Goal: Check status: Check status

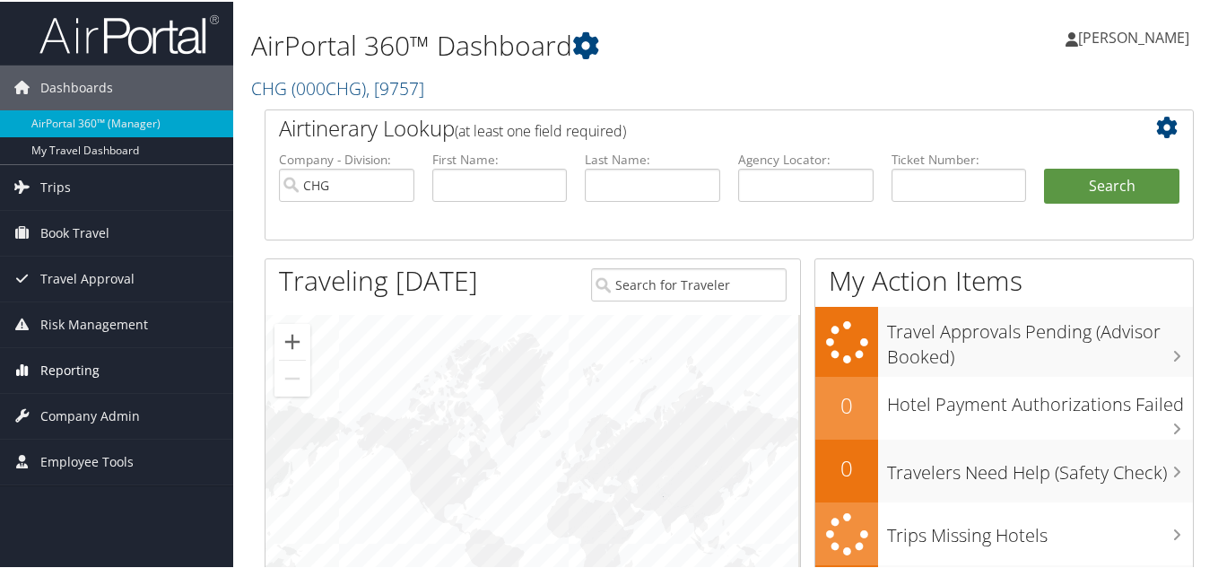
click at [76, 367] on span "Reporting" at bounding box center [69, 368] width 59 height 45
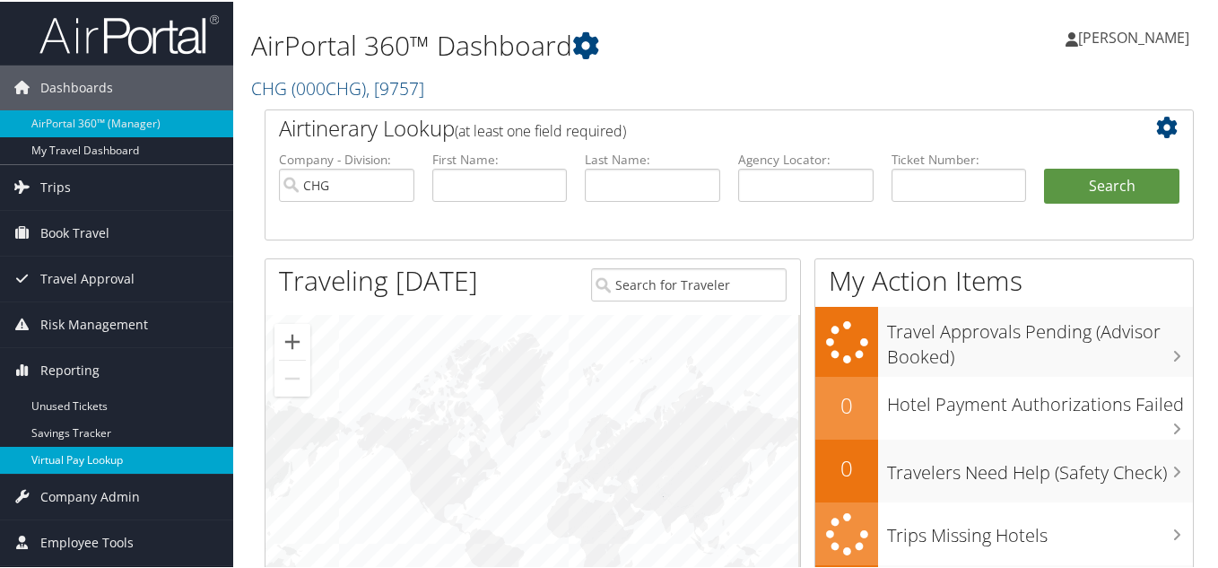
click at [67, 463] on link "Virtual Pay Lookup" at bounding box center [116, 458] width 233 height 27
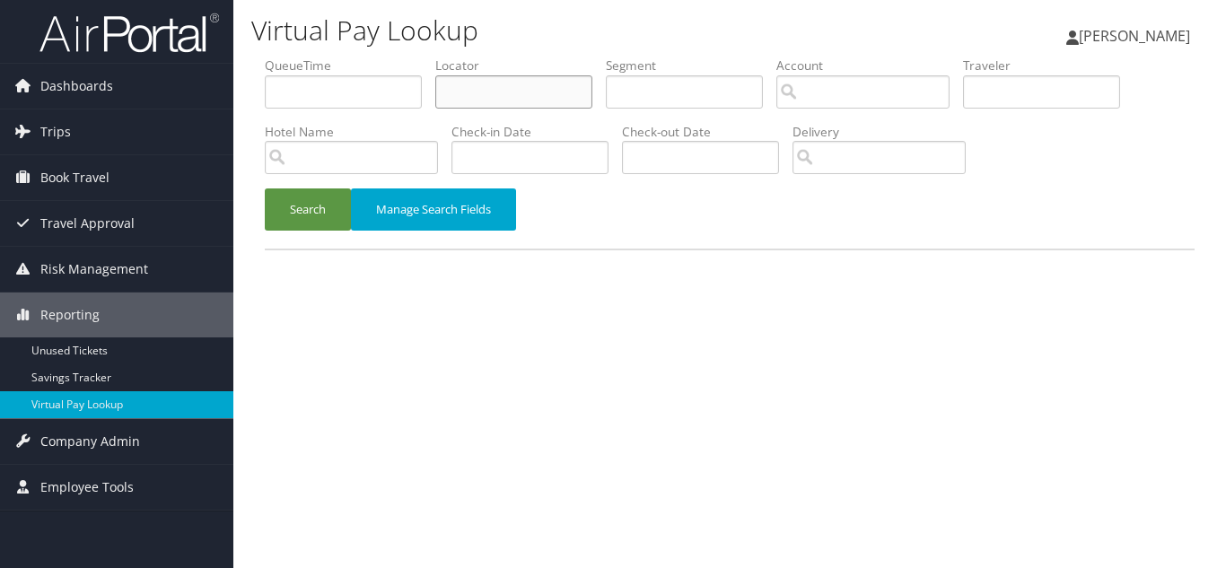
click at [501, 96] on input "text" at bounding box center [513, 91] width 157 height 33
paste input "EKSUXQ"
click at [265, 188] on button "Search" at bounding box center [308, 209] width 86 height 42
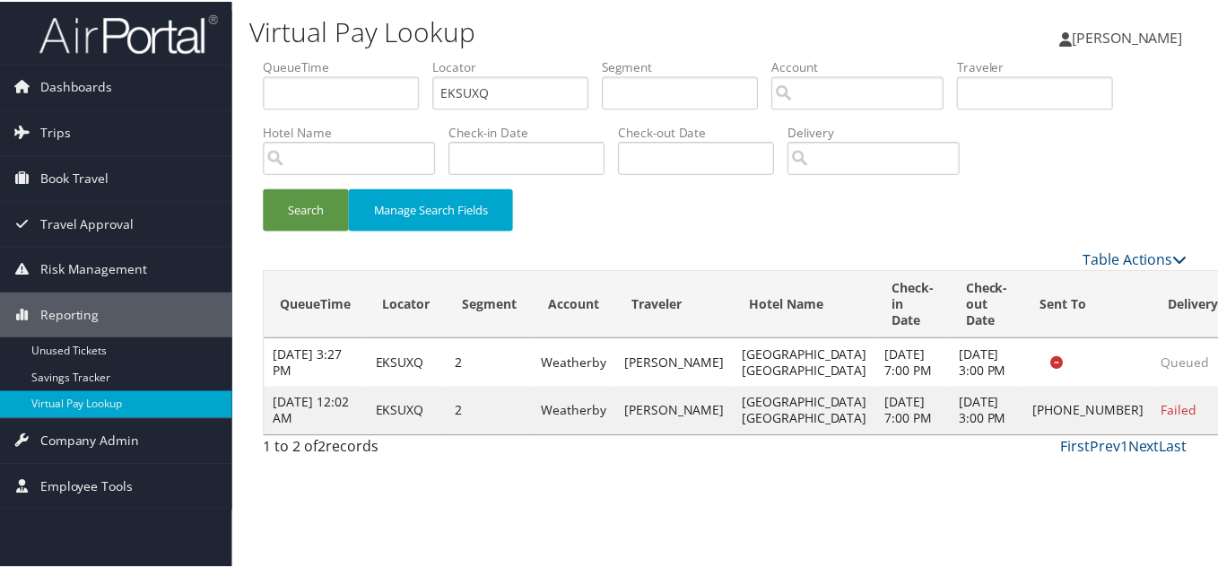
scroll to position [25, 0]
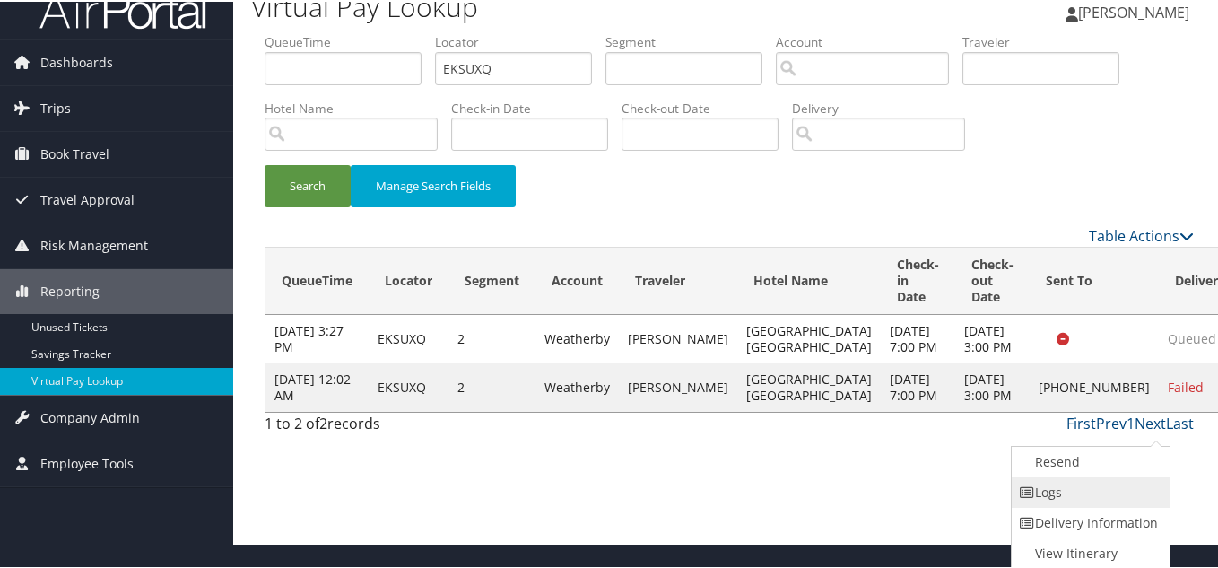
click at [1105, 486] on link "Logs" at bounding box center [1088, 491] width 153 height 31
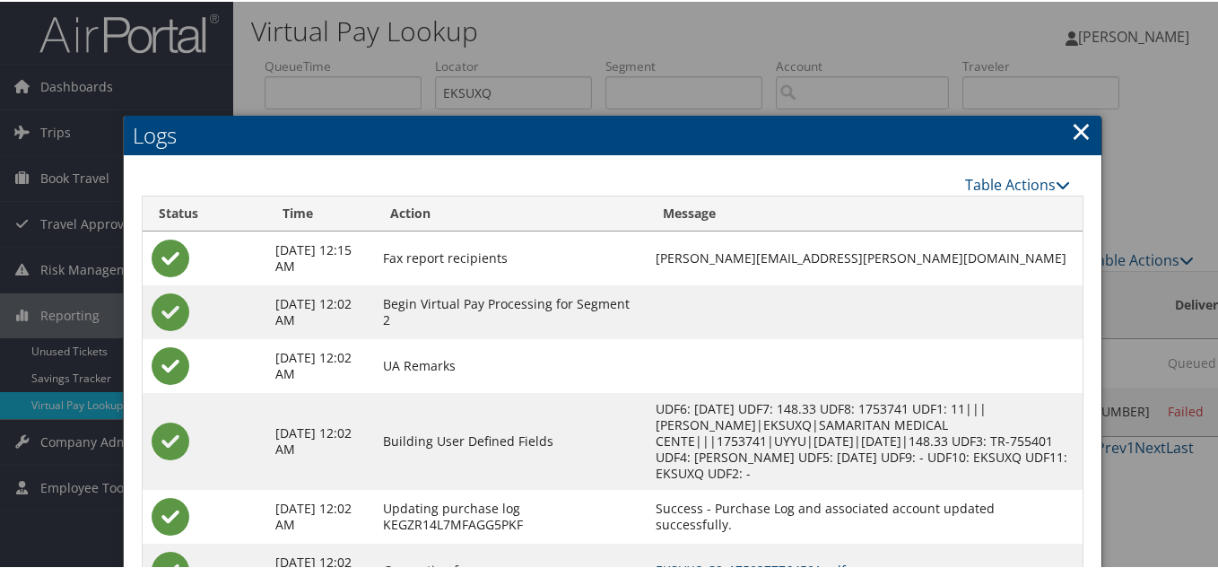
scroll to position [0, 0]
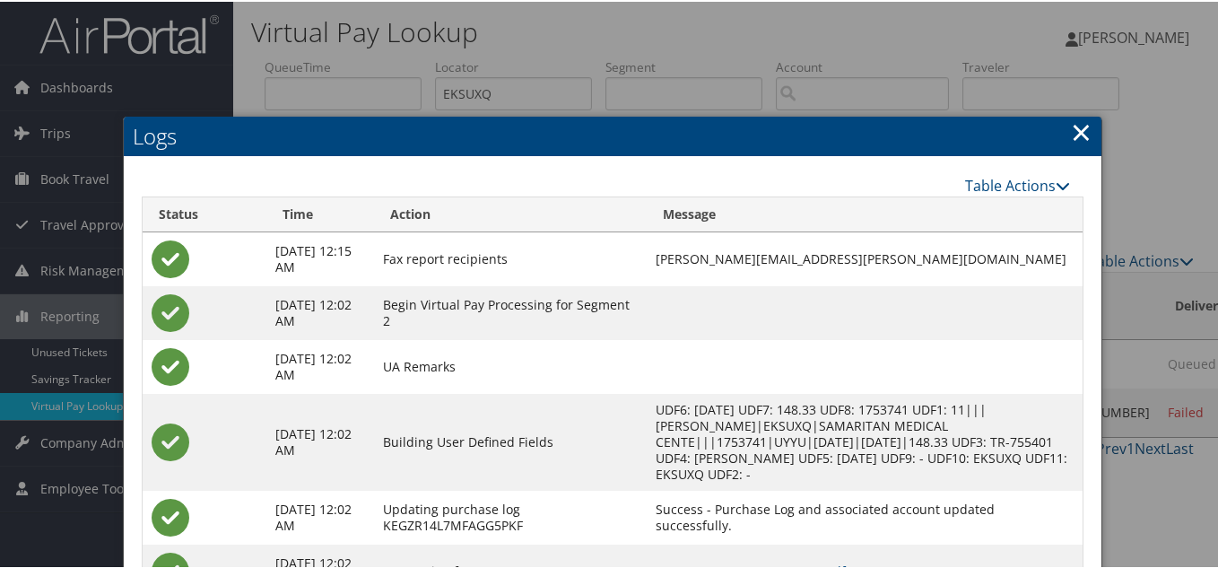
click at [1078, 126] on link "×" at bounding box center [1081, 130] width 21 height 36
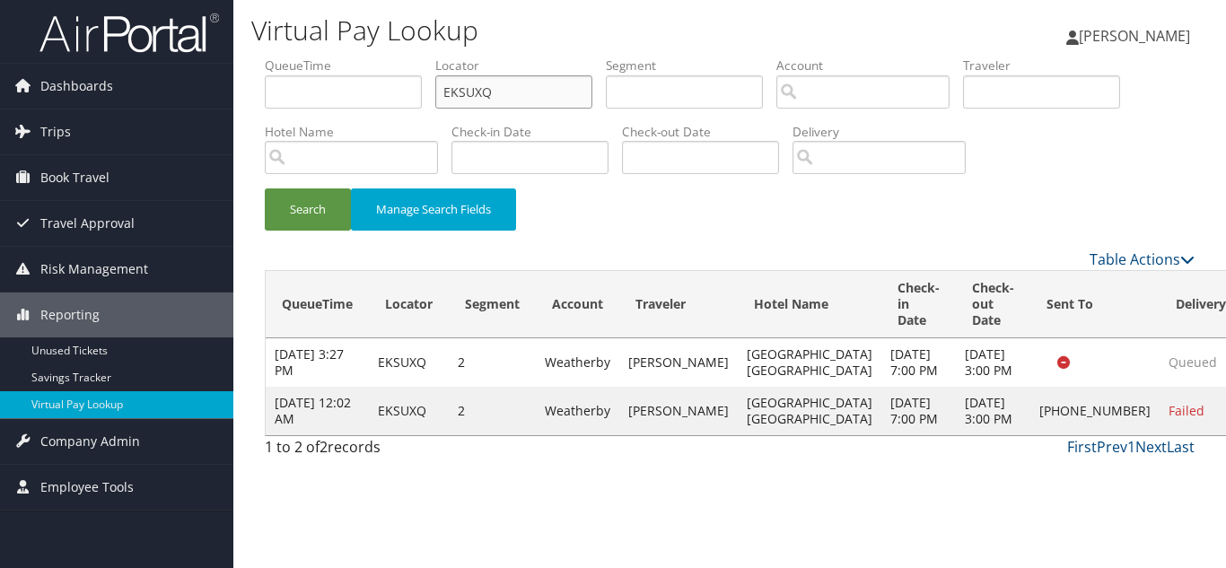
drag, startPoint x: 524, startPoint y: 92, endPoint x: 264, endPoint y: 100, distance: 260.3
click at [288, 57] on ul "QueueTime Locator EKSUXQ Segment Account Traveler Hotel Name Check-in Date Chec…" at bounding box center [730, 57] width 930 height 0
paste input "UFQRPR"
type input "UFQRPR"
click at [265, 188] on button "Search" at bounding box center [308, 209] width 86 height 42
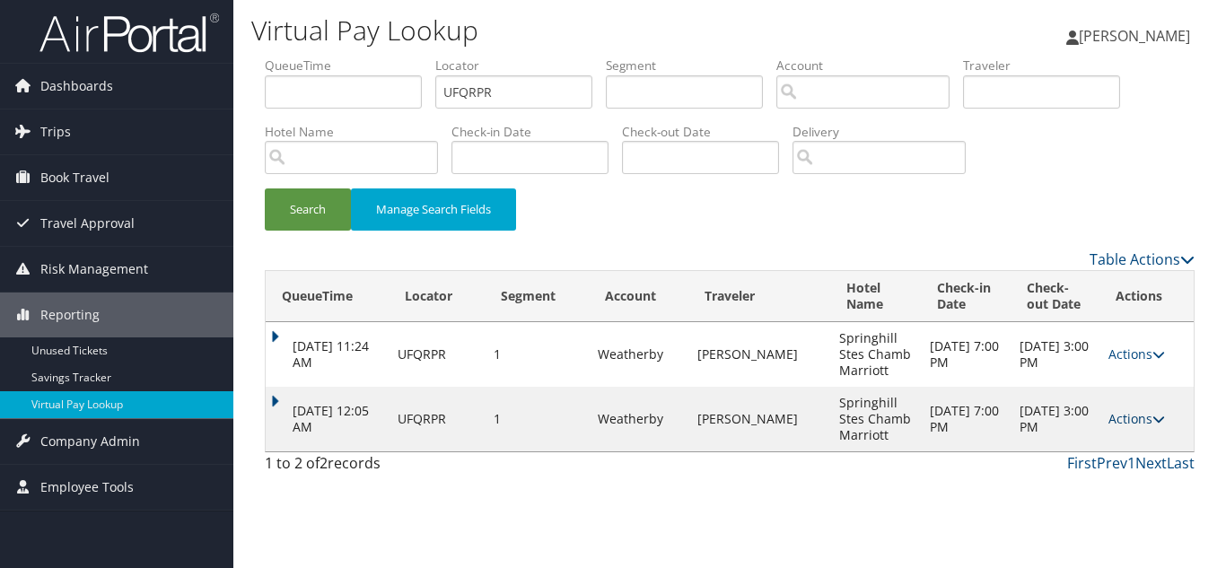
click at [1126, 423] on link "Actions" at bounding box center [1136, 418] width 57 height 17
click at [1099, 472] on link "Logs" at bounding box center [1099, 475] width 113 height 31
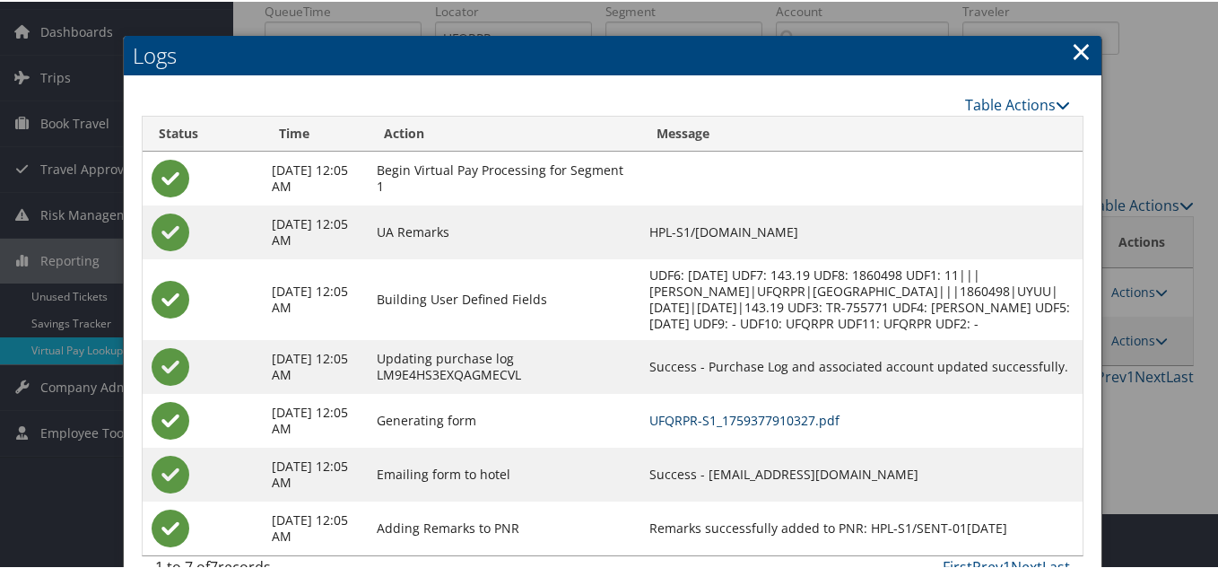
scroll to position [108, 0]
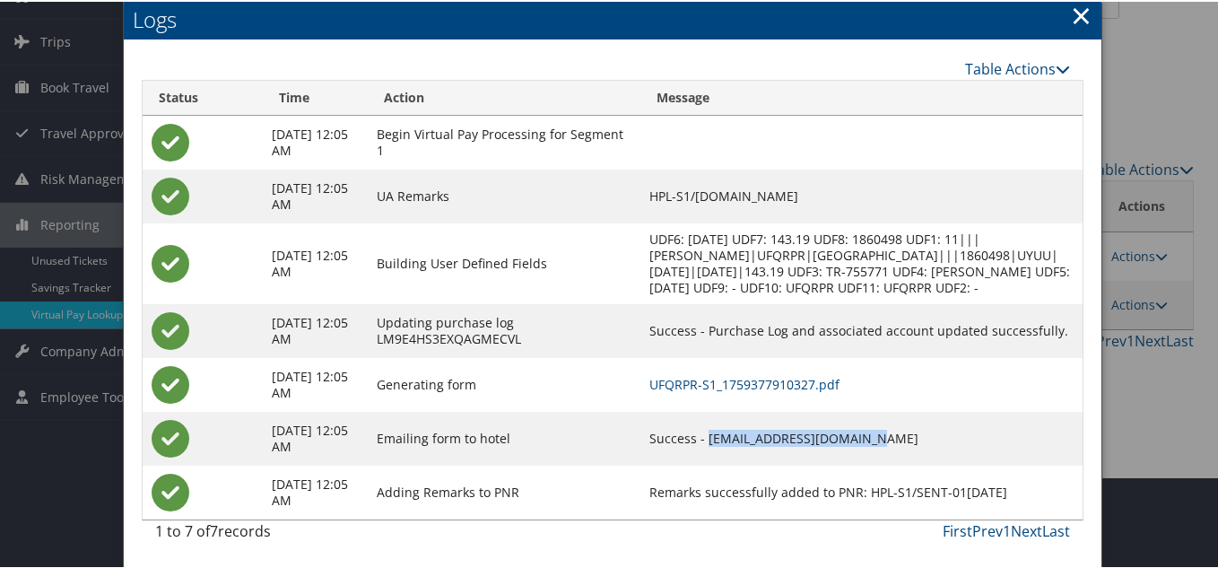
drag, startPoint x: 912, startPoint y: 438, endPoint x: 715, endPoint y: 438, distance: 196.5
click at [715, 438] on td "Success - CHAMBERBURGSHS@GMAIL.COM" at bounding box center [862, 437] width 442 height 54
click at [928, 432] on td "Success - CHAMBERBURGSHS@GMAIL.COM" at bounding box center [862, 437] width 442 height 54
drag, startPoint x: 911, startPoint y: 434, endPoint x: 720, endPoint y: 439, distance: 190.3
click at [720, 439] on td "Success - CHAMBERBURGSHS@GMAIL.COM" at bounding box center [862, 437] width 442 height 54
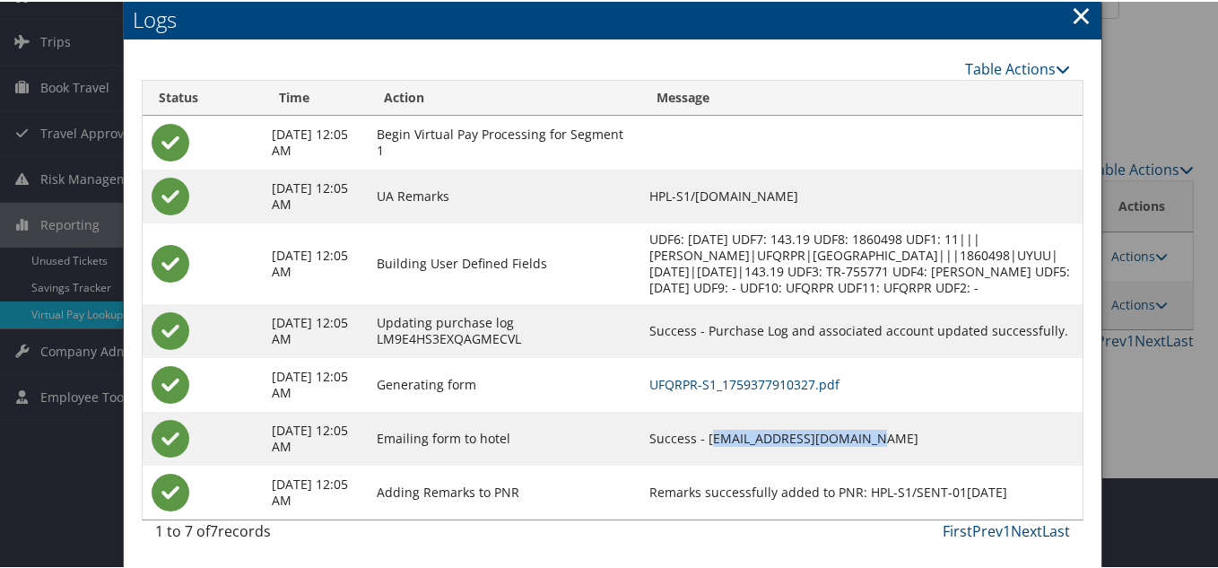
click at [910, 453] on td "Success - CHAMBERBURGSHS@GMAIL.COM" at bounding box center [862, 437] width 442 height 54
drag, startPoint x: 911, startPoint y: 441, endPoint x: 711, endPoint y: 439, distance: 199.2
click at [711, 439] on td "Success - CHAMBERBURGSHS@GMAIL.COM" at bounding box center [862, 437] width 442 height 54
copy td "CHAMBERBURGSHS@GMAIL.COM"
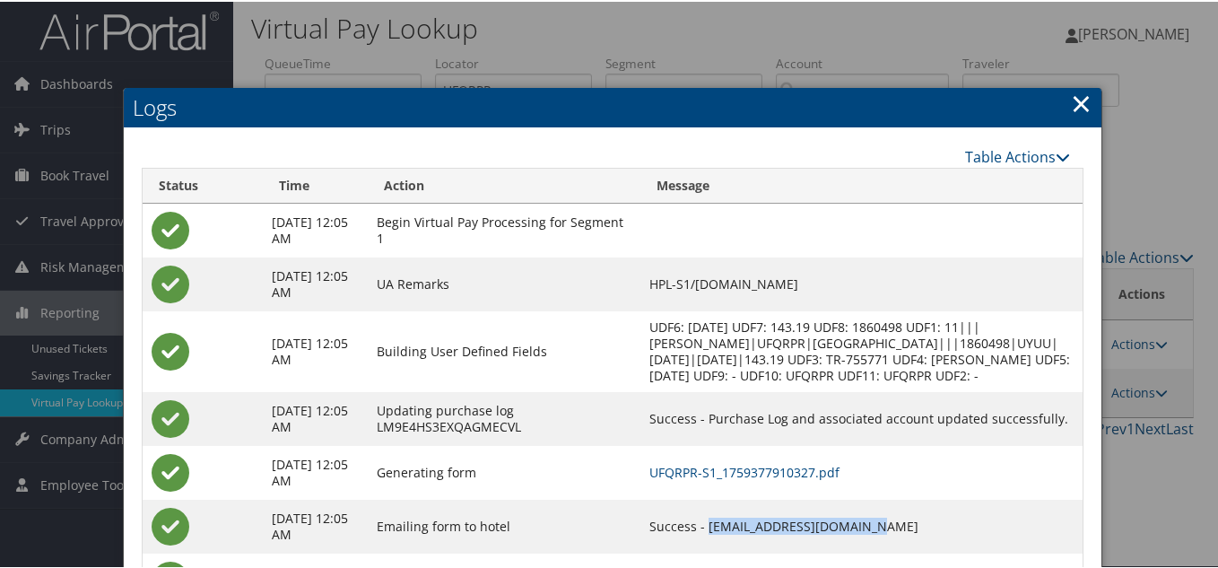
scroll to position [0, 0]
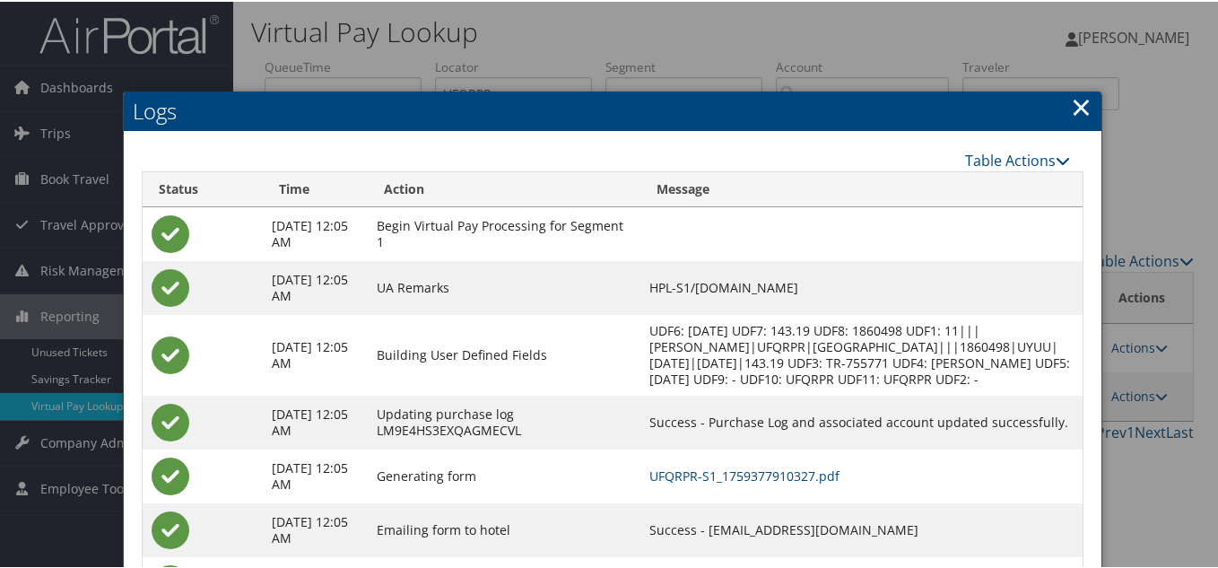
click at [1080, 104] on link "×" at bounding box center [1081, 105] width 21 height 36
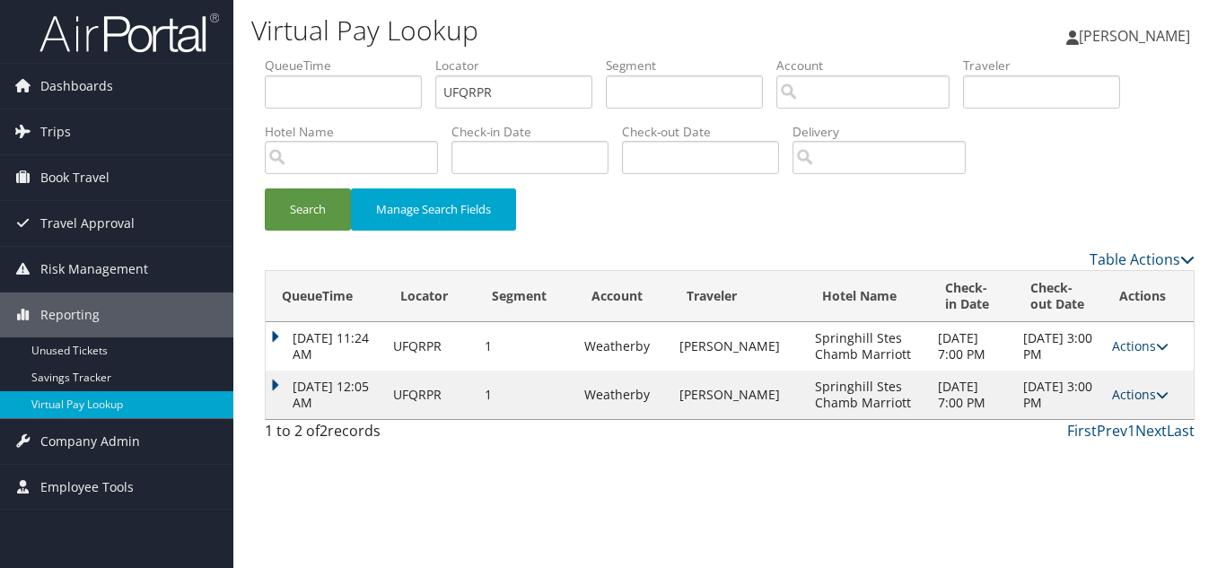
click at [1161, 393] on icon at bounding box center [1162, 394] width 13 height 13
click at [1111, 421] on link "Resend" at bounding box center [1105, 421] width 113 height 31
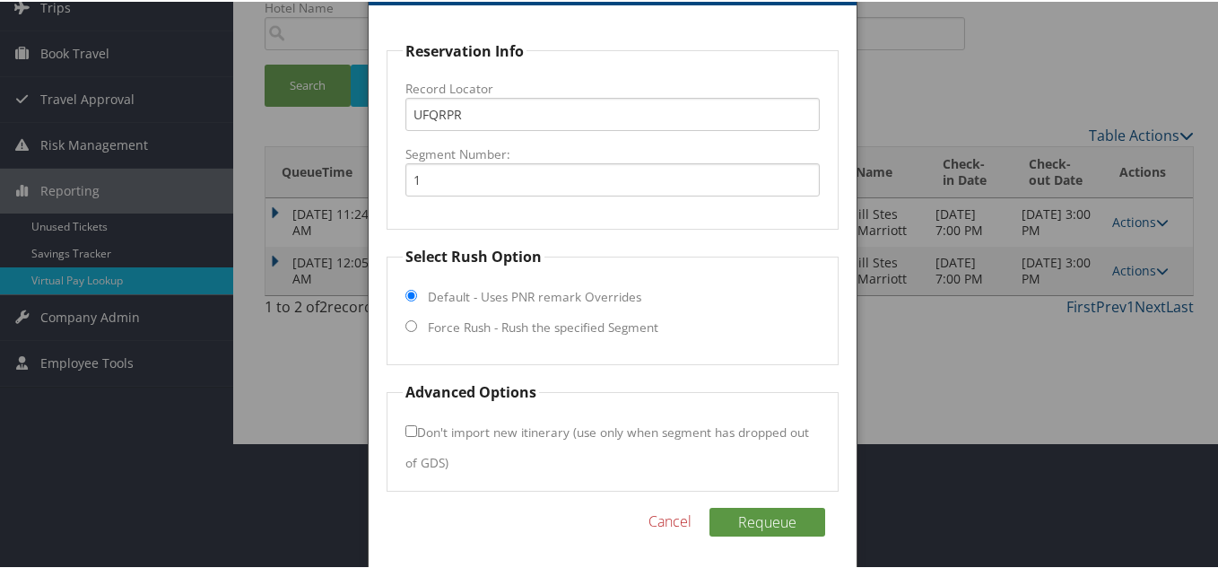
scroll to position [129, 0]
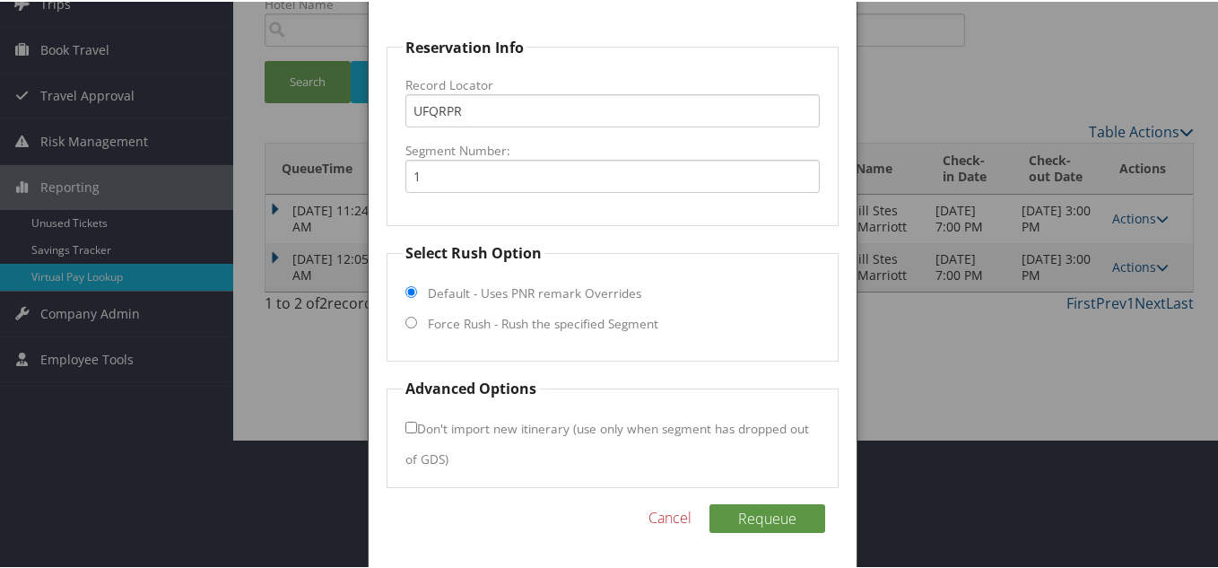
click at [409, 322] on input "Force Rush - Rush the specified Segment" at bounding box center [412, 321] width 12 height 12
radio input "true"
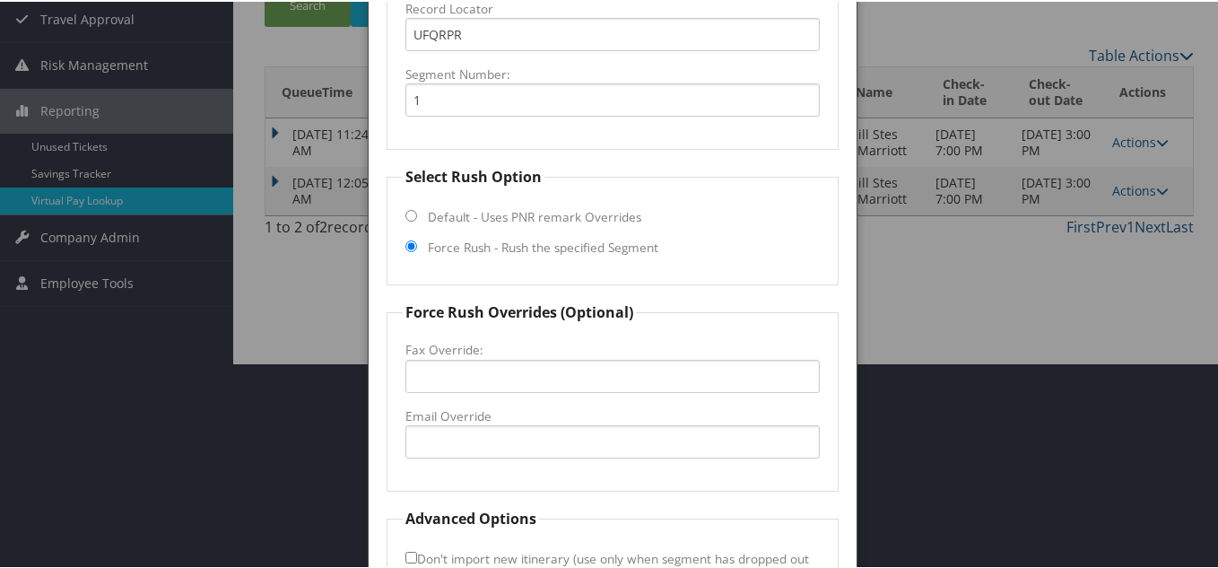
scroll to position [309, 0]
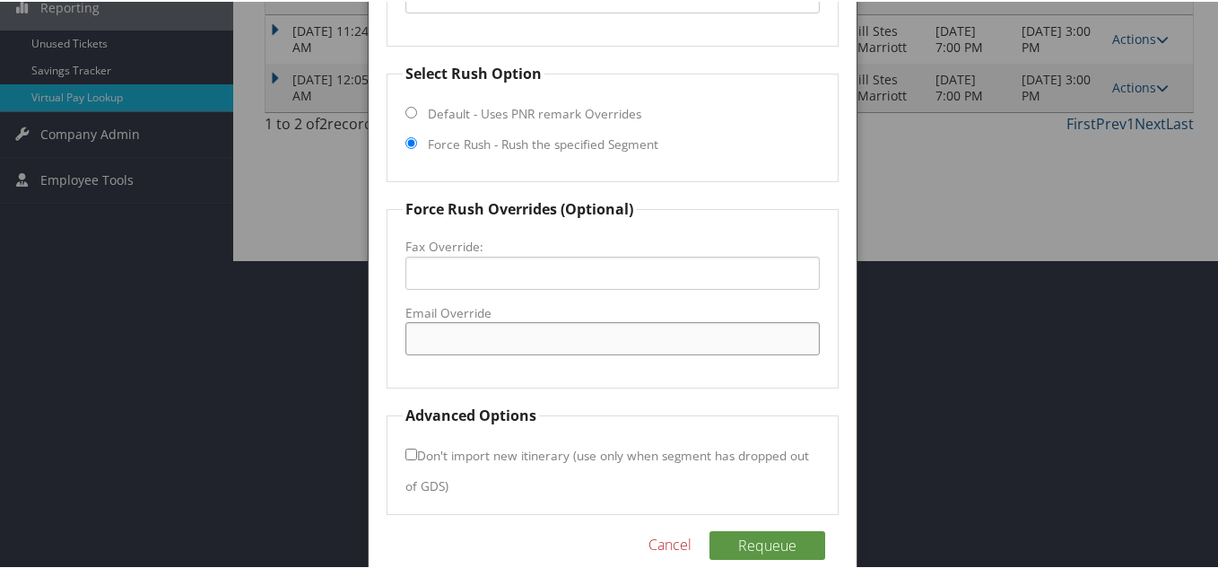
click at [442, 342] on input "Email Override" at bounding box center [613, 336] width 415 height 33
paste input "CHAMBERBURGSHS@GMAIL.COM"
click at [470, 339] on input "CHAMBERBURGSHS@GMAIL.COM" at bounding box center [613, 336] width 415 height 33
type input "CHAMBERSBURGSHS@GMAIL.COM"
click at [608, 363] on fieldset "Force Rush Overrides (Optional) Fax Override: Email Override CHAMBERSBURGSHS@GM…" at bounding box center [613, 291] width 452 height 190
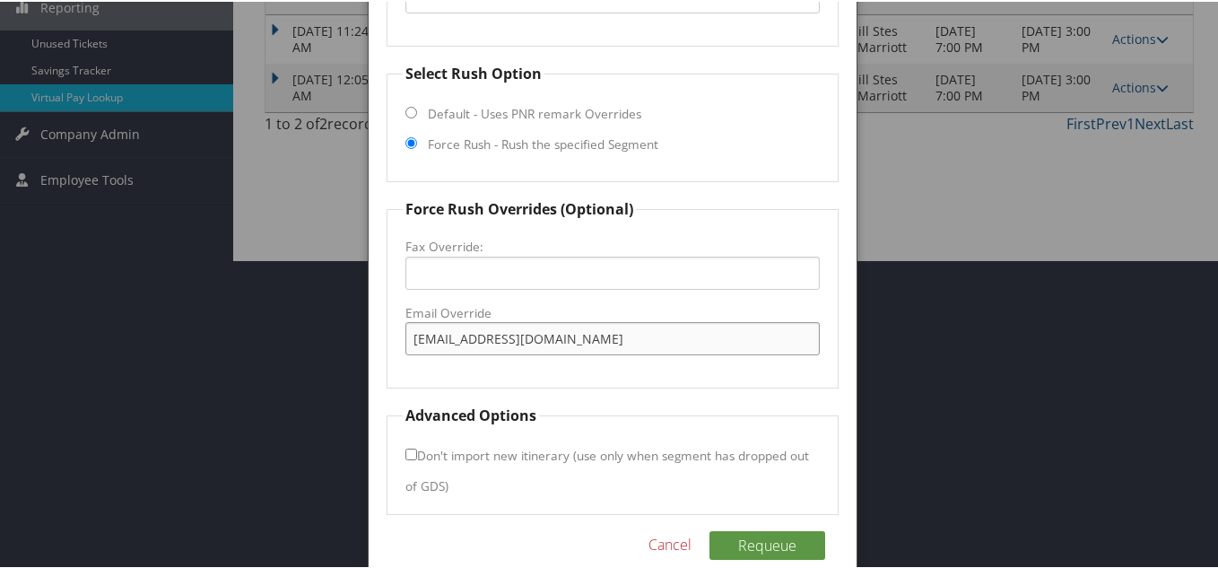
drag, startPoint x: 626, startPoint y: 339, endPoint x: 366, endPoint y: 330, distance: 260.3
click at [369, 330] on div "Reservation Info Record Locator UFQRPR Segment Number: 1 Select Rush Option Def…" at bounding box center [613, 207] width 488 height 773
click at [577, 366] on fieldset "Force Rush Overrides (Optional) Fax Override: Email Override CHAMBERSBURGSHS@GM…" at bounding box center [613, 291] width 452 height 190
drag, startPoint x: 594, startPoint y: 343, endPoint x: 365, endPoint y: 342, distance: 228.8
click at [368, 342] on div "Hotel Virtual Pay Resend Options Reservation Info Record Locator UFQRPR Segment…" at bounding box center [613, 188] width 490 height 814
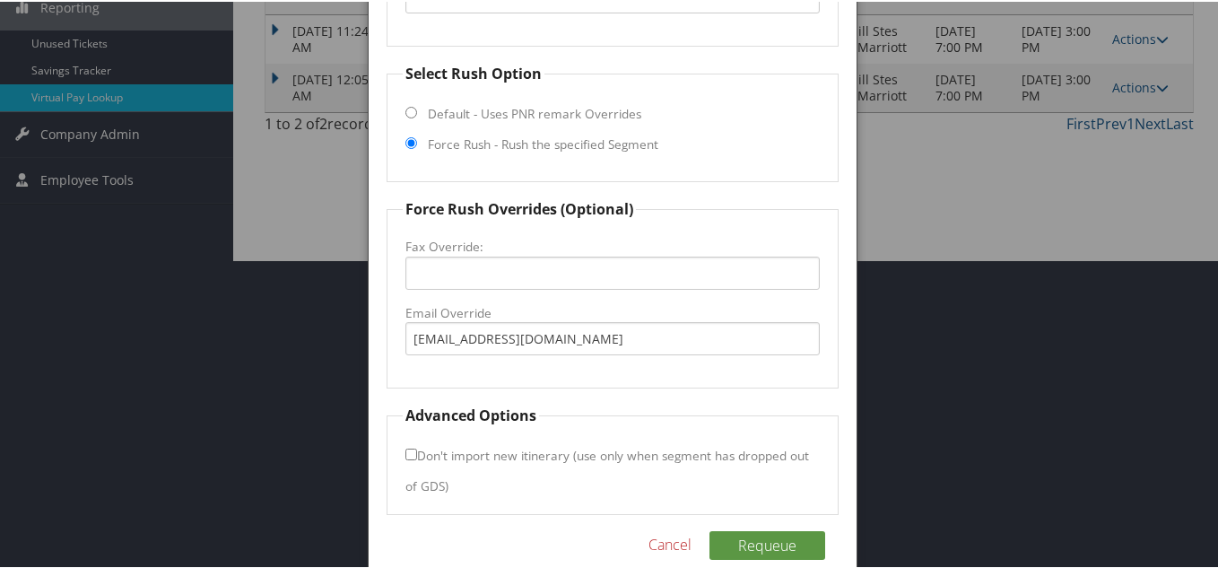
click at [609, 360] on fieldset "Force Rush Overrides (Optional) Fax Override: Email Override CHAMBERSBURGSHS@GM…" at bounding box center [613, 291] width 452 height 190
click at [764, 541] on button "Requeue" at bounding box center [768, 543] width 116 height 29
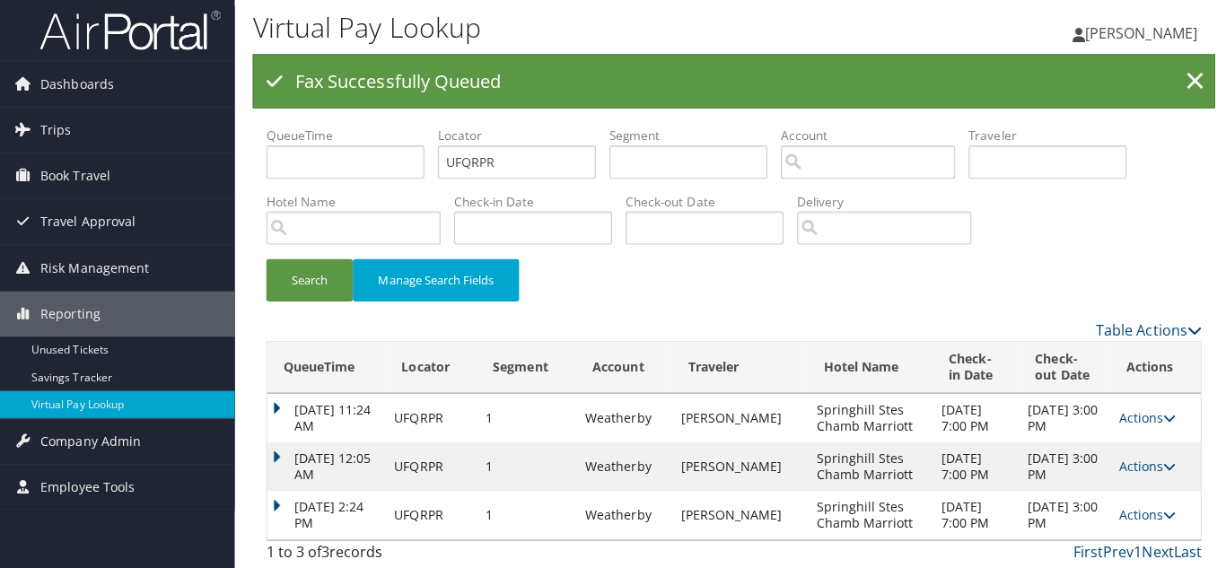
scroll to position [0, 0]
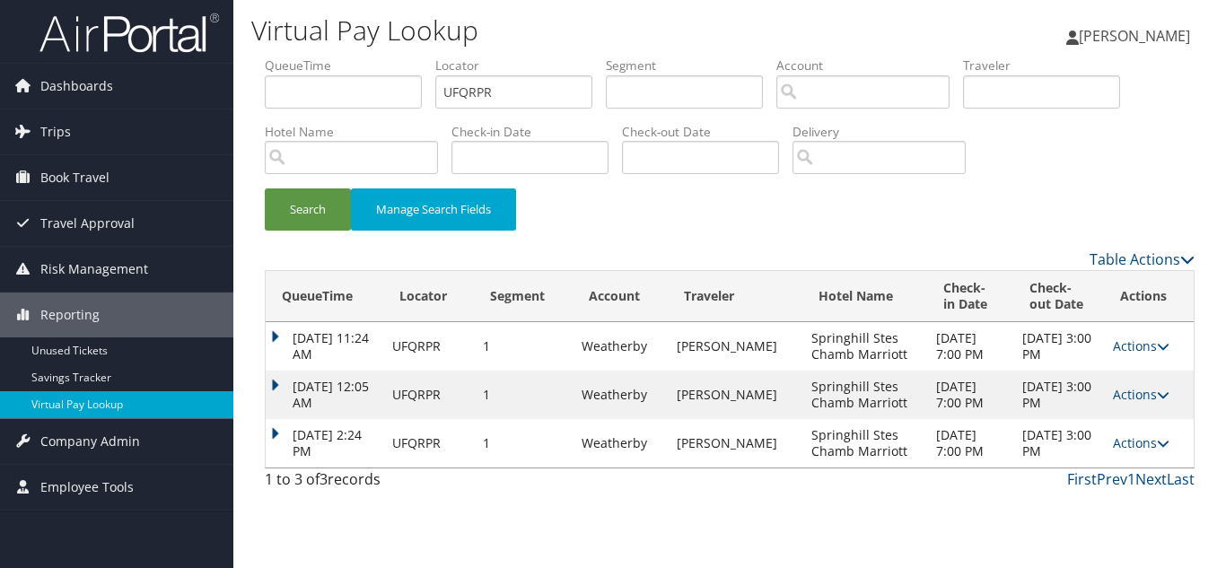
click at [700, 242] on div "Search Manage Search Fields" at bounding box center [729, 218] width 956 height 60
click at [282, 57] on ul "QueueTime Locator UFQRPR Segment Account Traveler Hotel Name Check-in Date Chec…" at bounding box center [730, 57] width 930 height 0
paste input "AEHTVE"
click at [265, 188] on button "Search" at bounding box center [308, 209] width 86 height 42
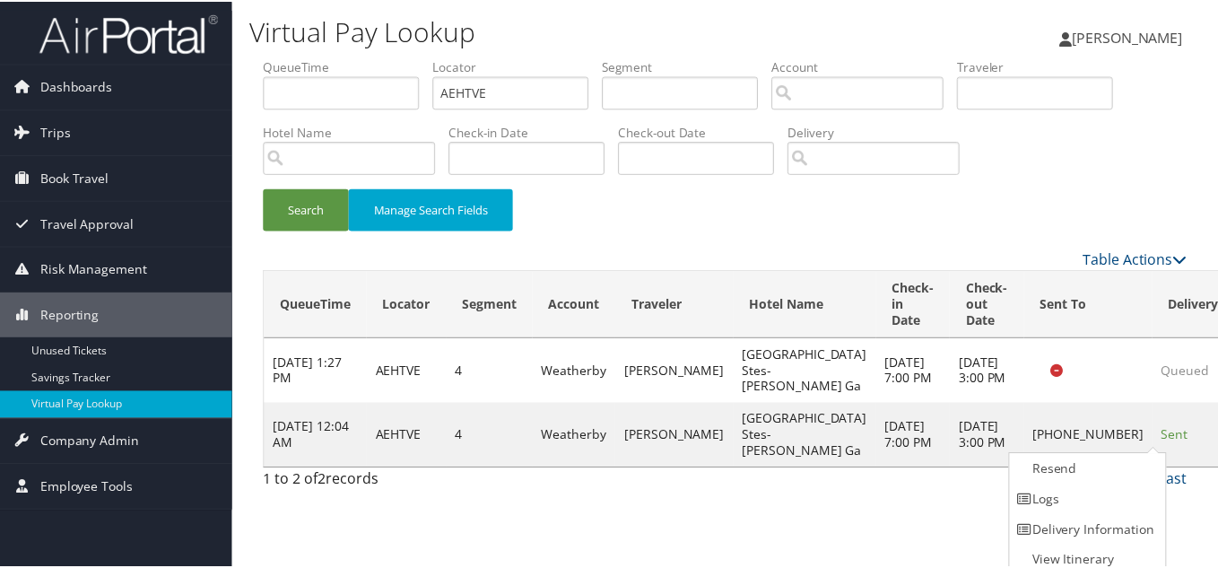
scroll to position [9, 0]
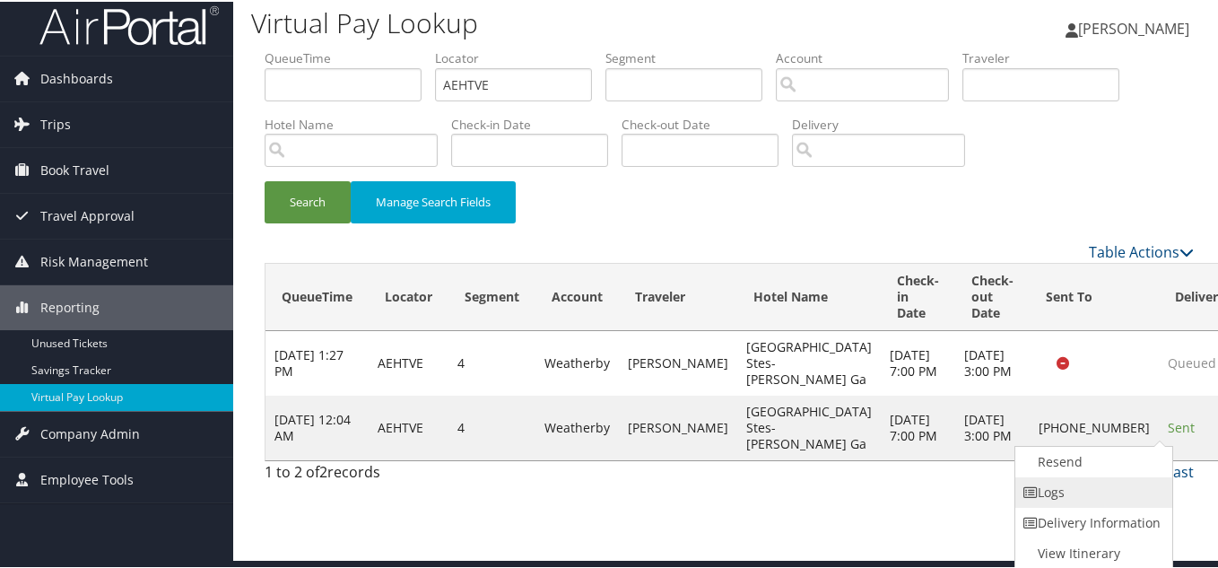
click at [1081, 481] on link "Logs" at bounding box center [1092, 491] width 153 height 31
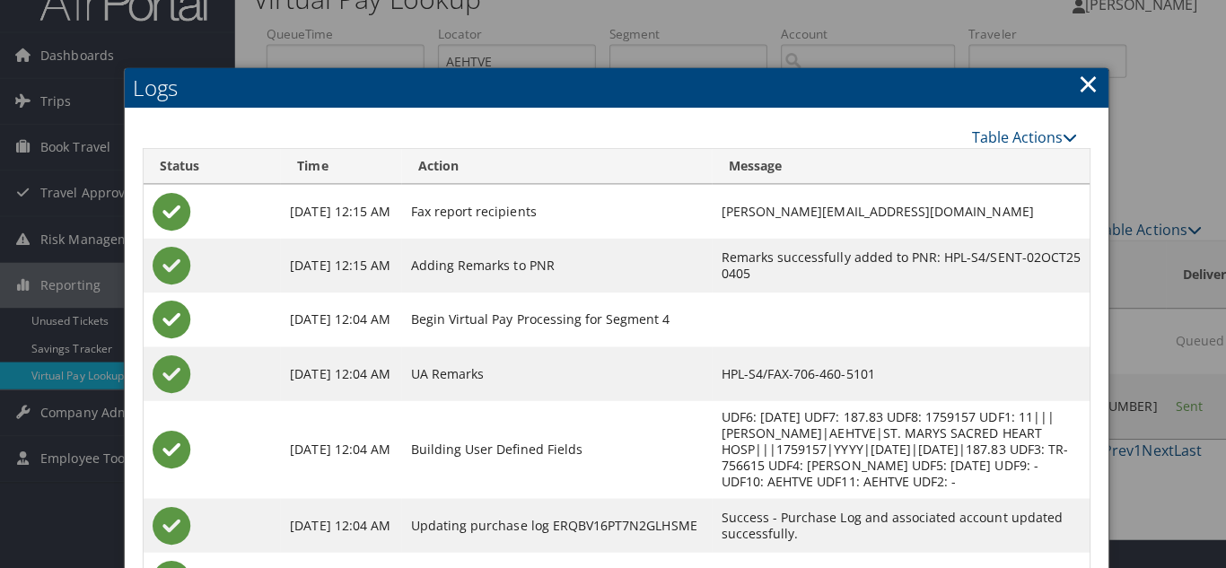
scroll to position [0, 0]
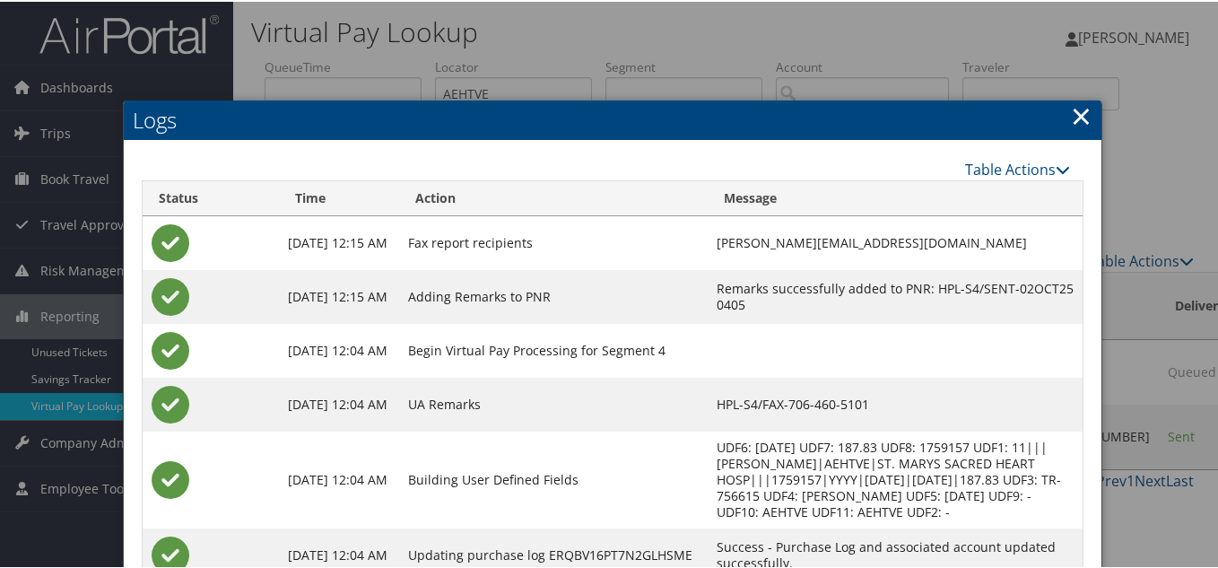
click at [1074, 118] on link "×" at bounding box center [1081, 114] width 21 height 36
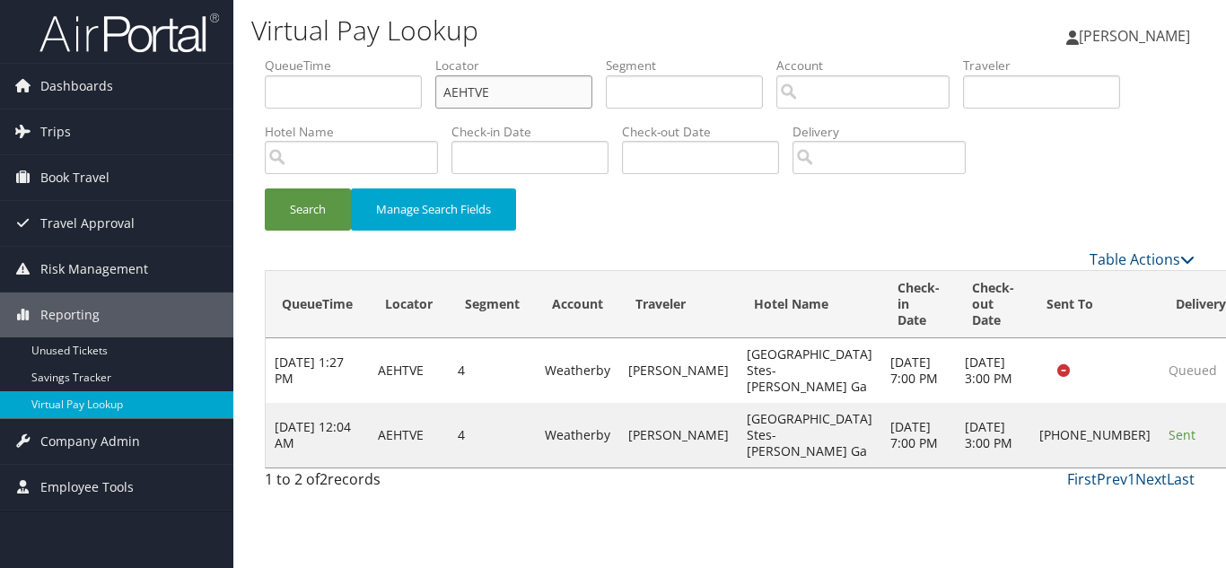
drag, startPoint x: 494, startPoint y: 97, endPoint x: 329, endPoint y: 86, distance: 165.4
click at [333, 57] on ul "QueueTime Locator AEHTVE Segment Account Traveler Hotel Name Check-in Date Chec…" at bounding box center [730, 57] width 930 height 0
paste input "OZDINS"
click at [265, 188] on button "Search" at bounding box center [308, 209] width 86 height 42
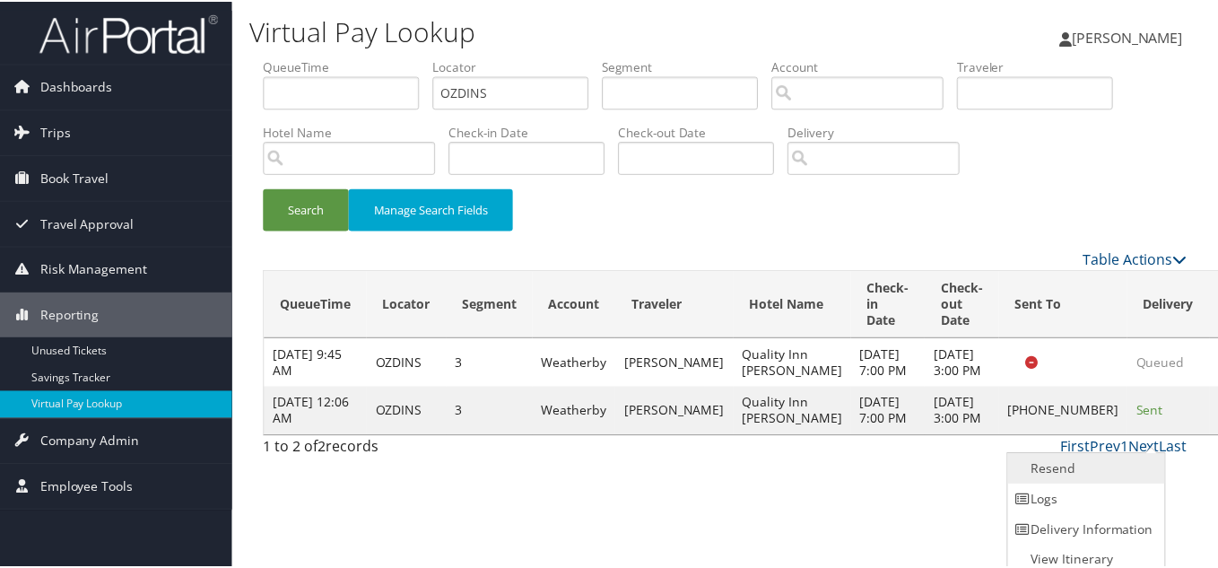
scroll to position [9, 0]
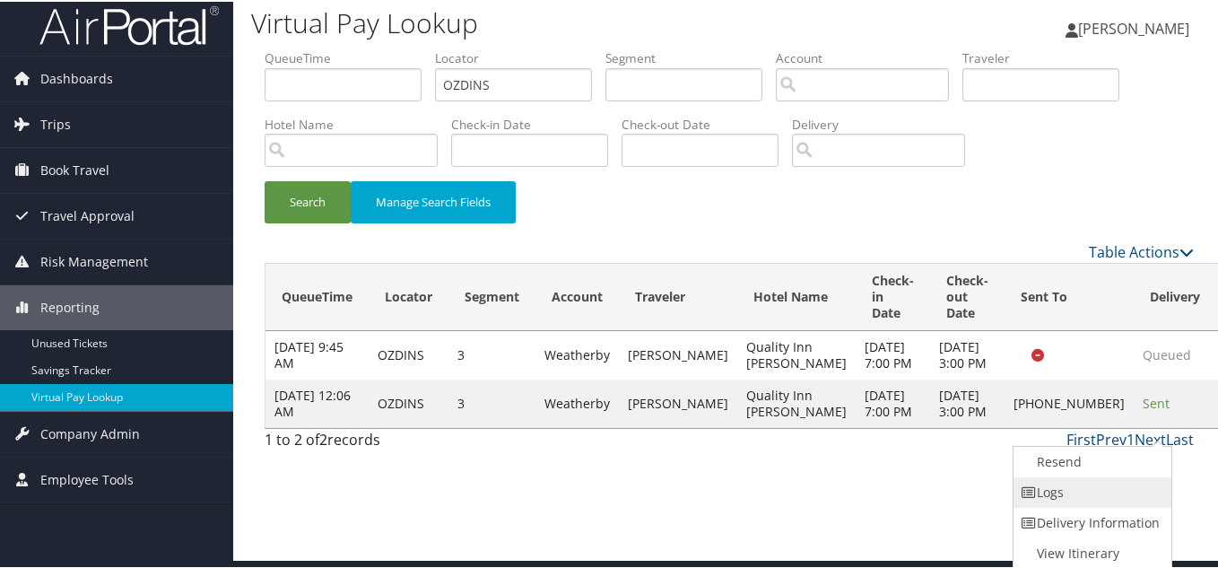
click at [1091, 488] on link "Logs" at bounding box center [1090, 491] width 153 height 31
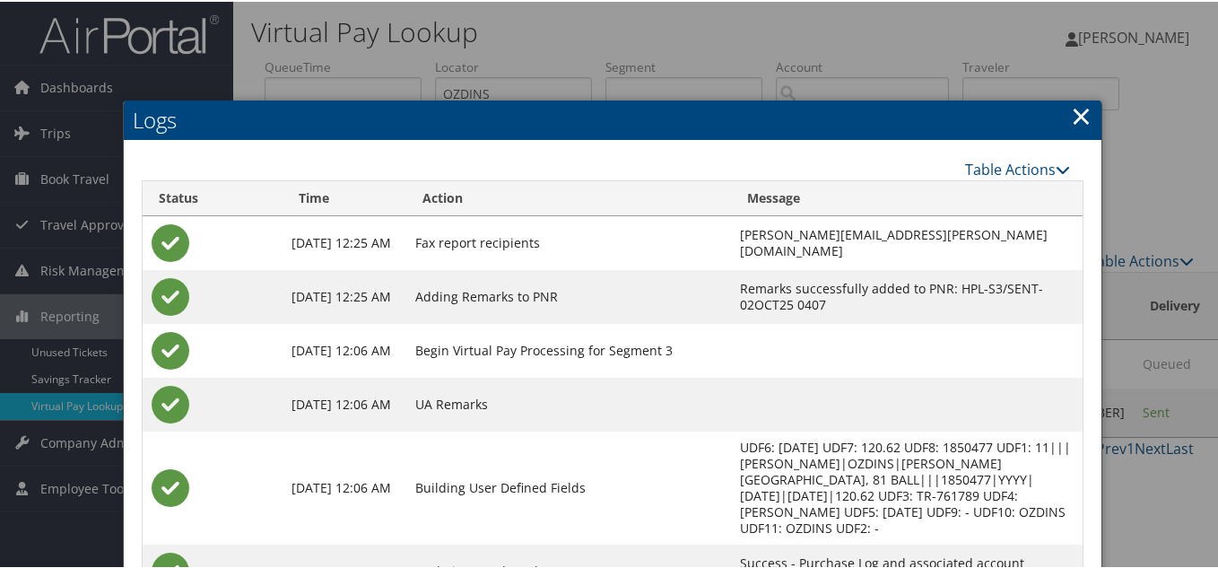
click at [749, 360] on td at bounding box center [907, 349] width 352 height 54
click at [1071, 120] on link "×" at bounding box center [1081, 114] width 21 height 36
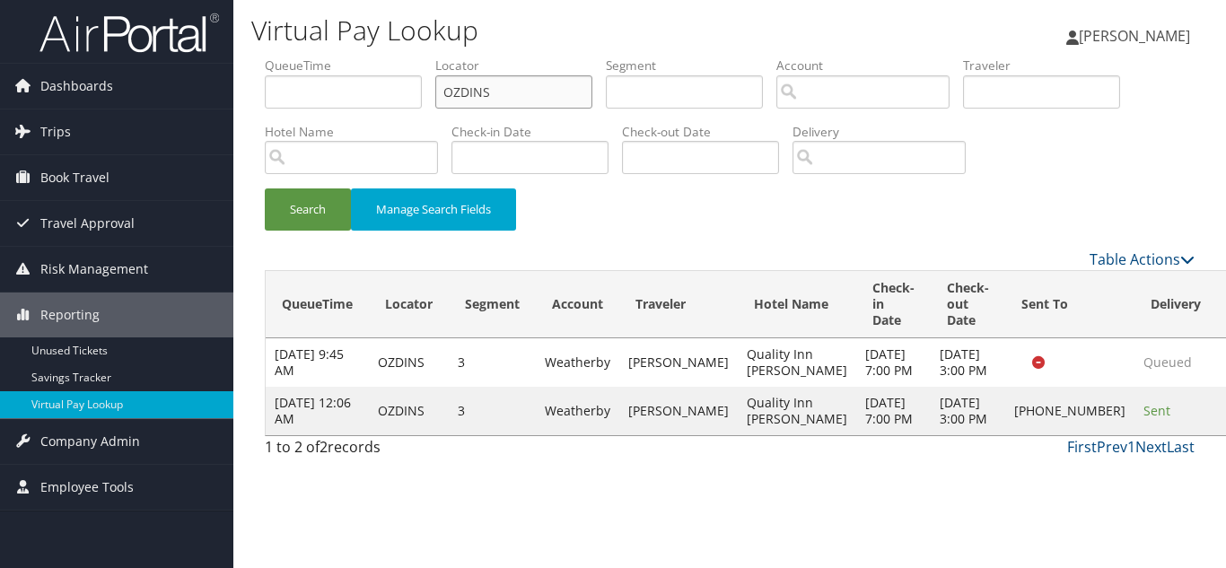
drag, startPoint x: 501, startPoint y: 91, endPoint x: 269, endPoint y: 92, distance: 231.5
click at [284, 57] on ul "QueueTime Locator OZDINS Segment Account Traveler Hotel Name Check-in Date Chec…" at bounding box center [730, 57] width 930 height 0
paste input "KGIXQC"
click at [265, 188] on button "Search" at bounding box center [308, 209] width 86 height 42
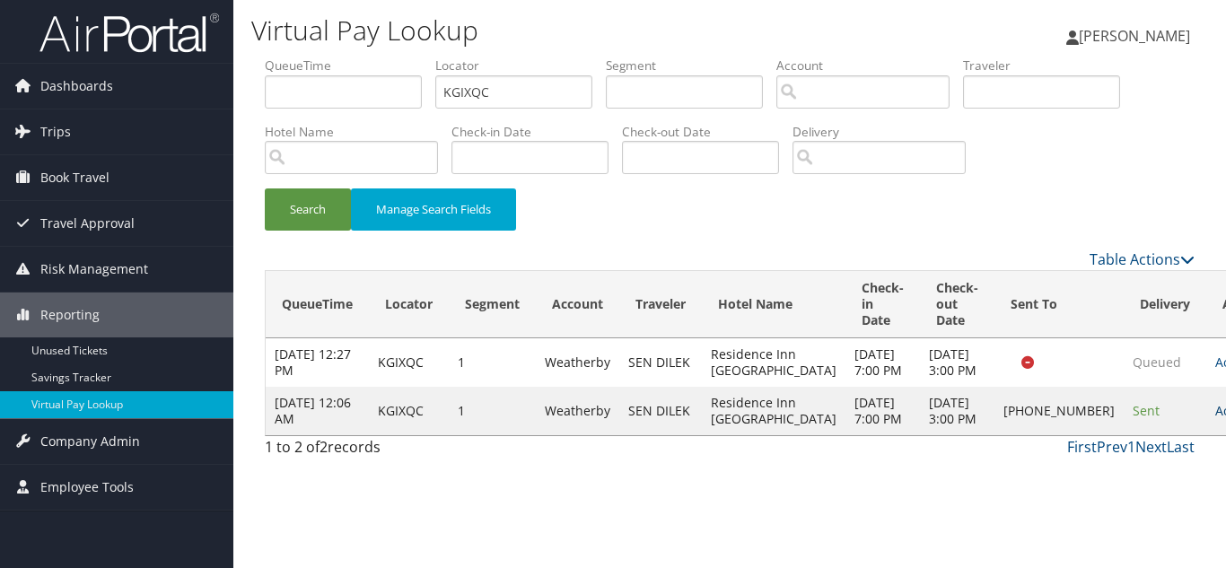
click at [1215, 419] on link "Actions" at bounding box center [1243, 410] width 57 height 17
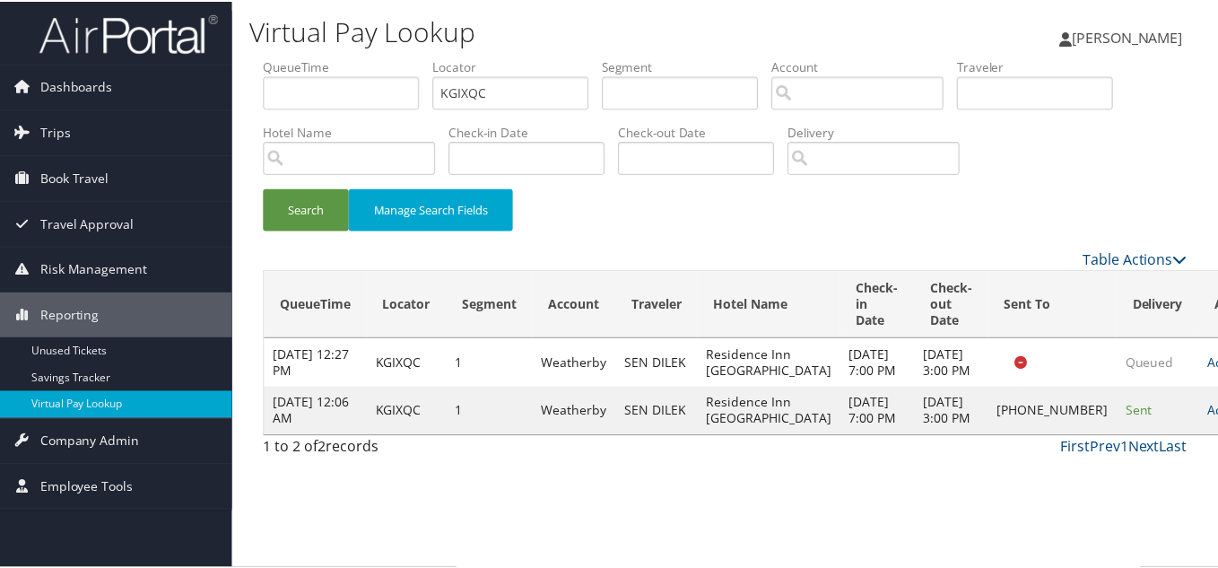
scroll to position [25, 0]
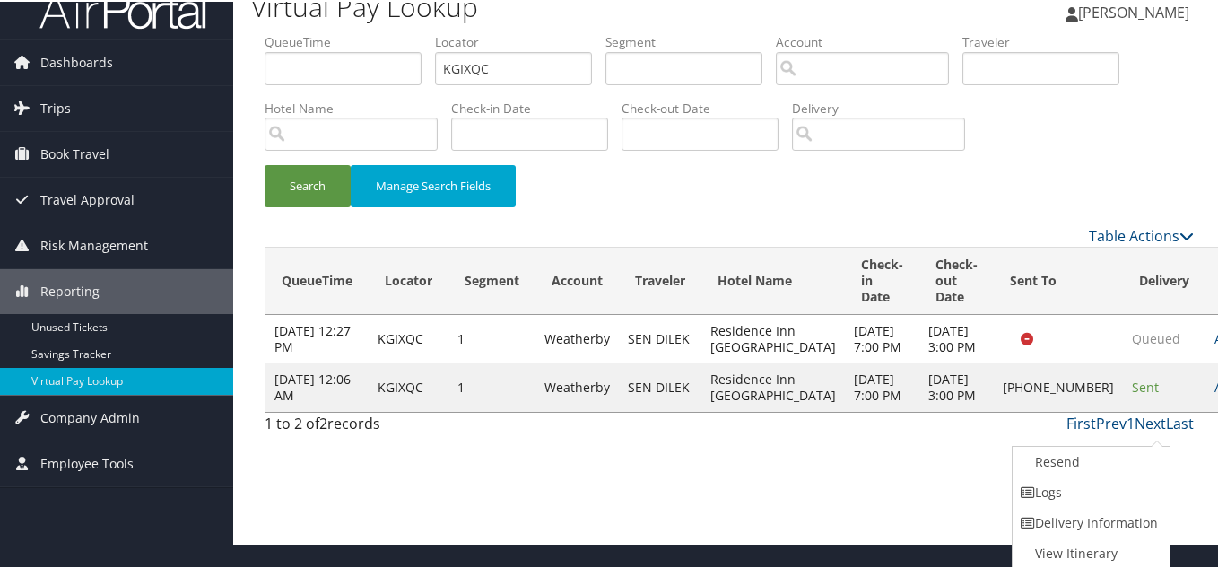
click at [1096, 486] on link "Logs" at bounding box center [1089, 491] width 153 height 31
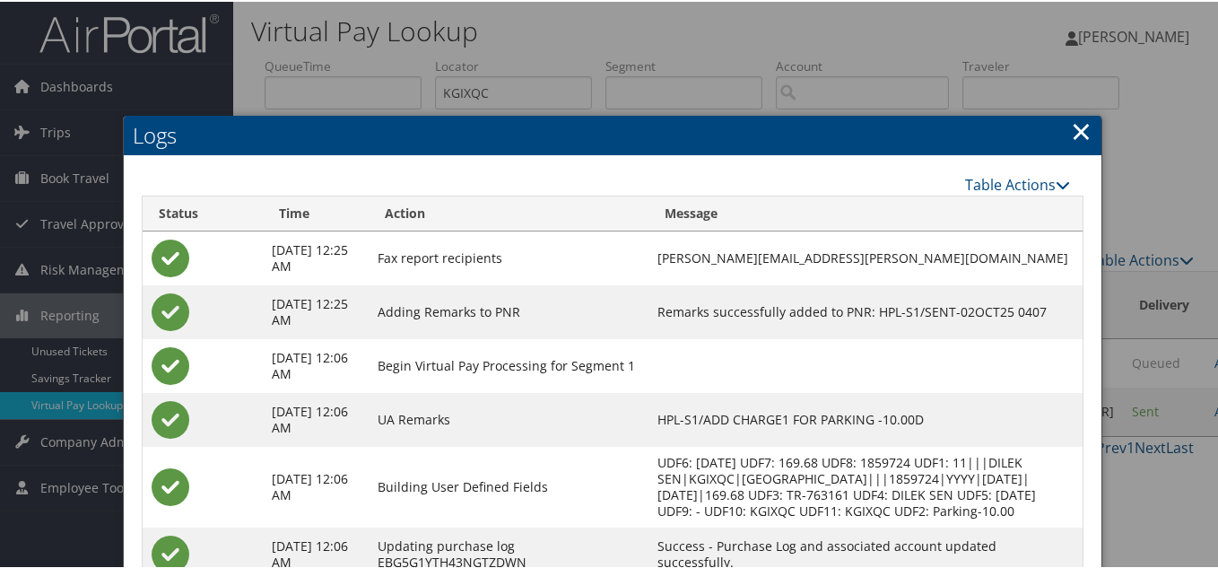
scroll to position [0, 0]
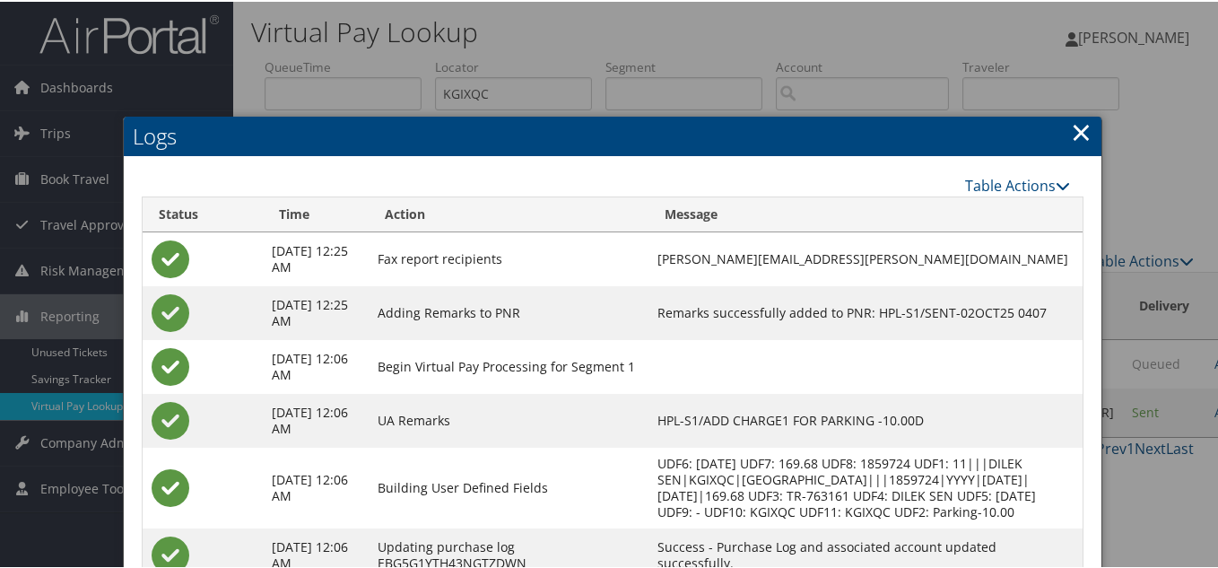
click at [1071, 129] on link "×" at bounding box center [1081, 130] width 21 height 36
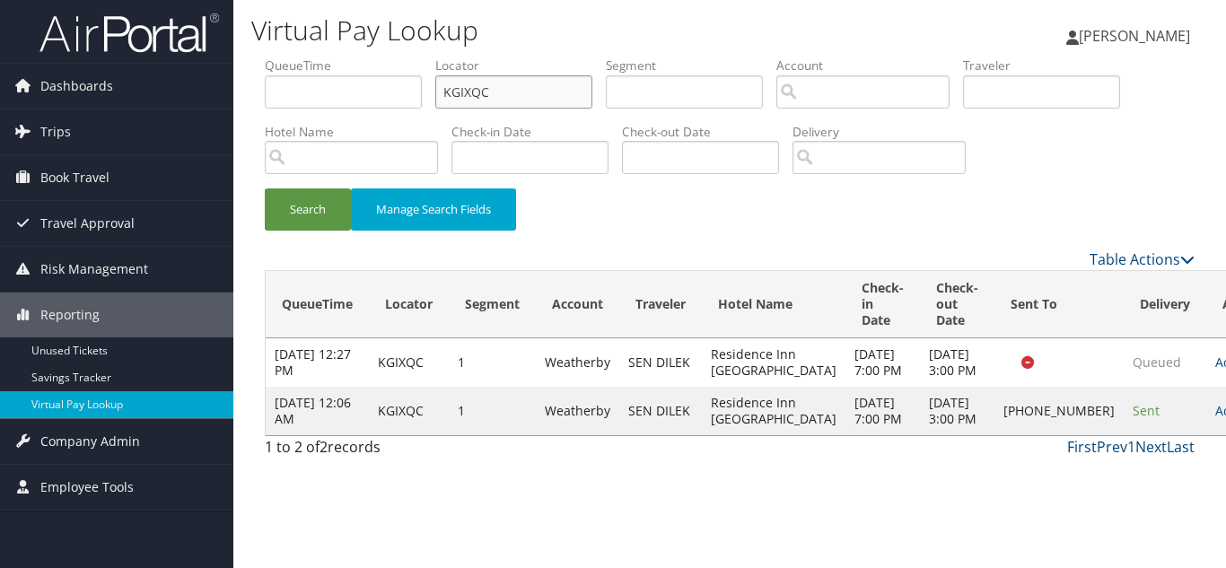
drag, startPoint x: 536, startPoint y: 104, endPoint x: 258, endPoint y: 104, distance: 277.2
click at [265, 104] on form "QueueTime Locator KGIXQC Segment Account Traveler Hotel Name Check-in Date Chec…" at bounding box center [730, 153] width 930 height 192
paste input "GBUSRY"
type input "GBUSRY"
click at [265, 188] on button "Search" at bounding box center [308, 209] width 86 height 42
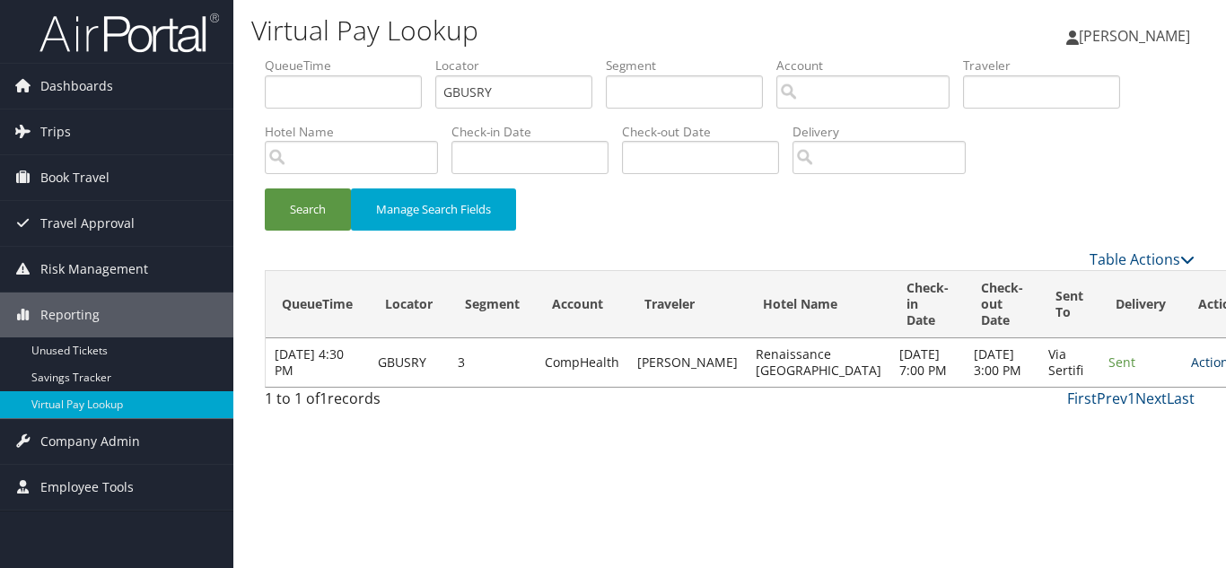
click at [1191, 371] on link "Actions" at bounding box center [1219, 362] width 57 height 17
click at [1107, 428] on link "Logs" at bounding box center [1117, 427] width 113 height 31
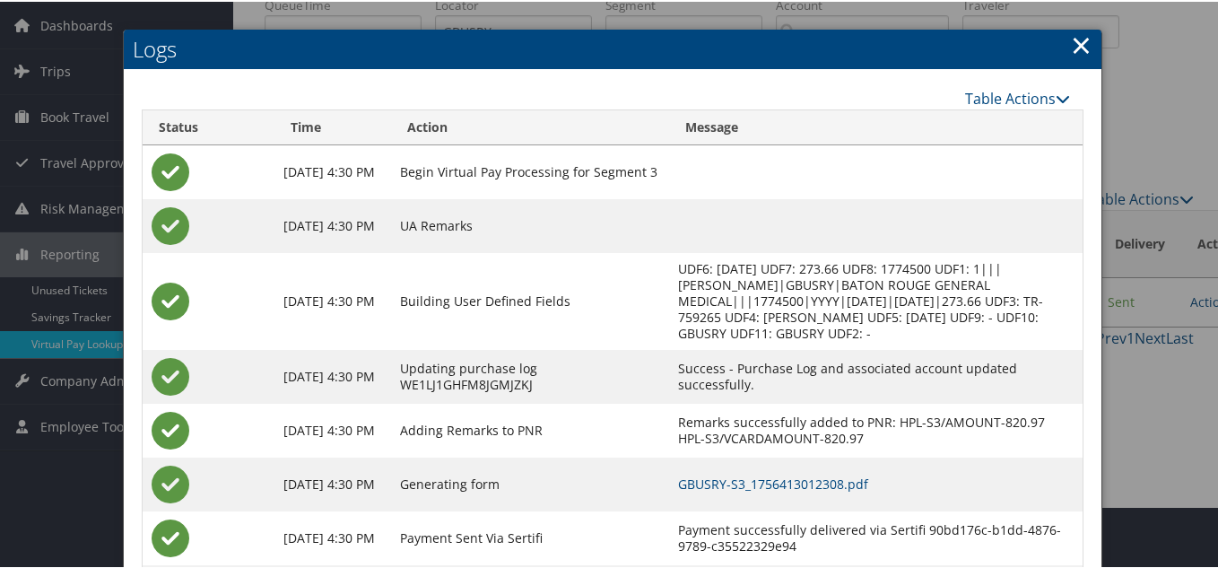
scroll to position [161, 0]
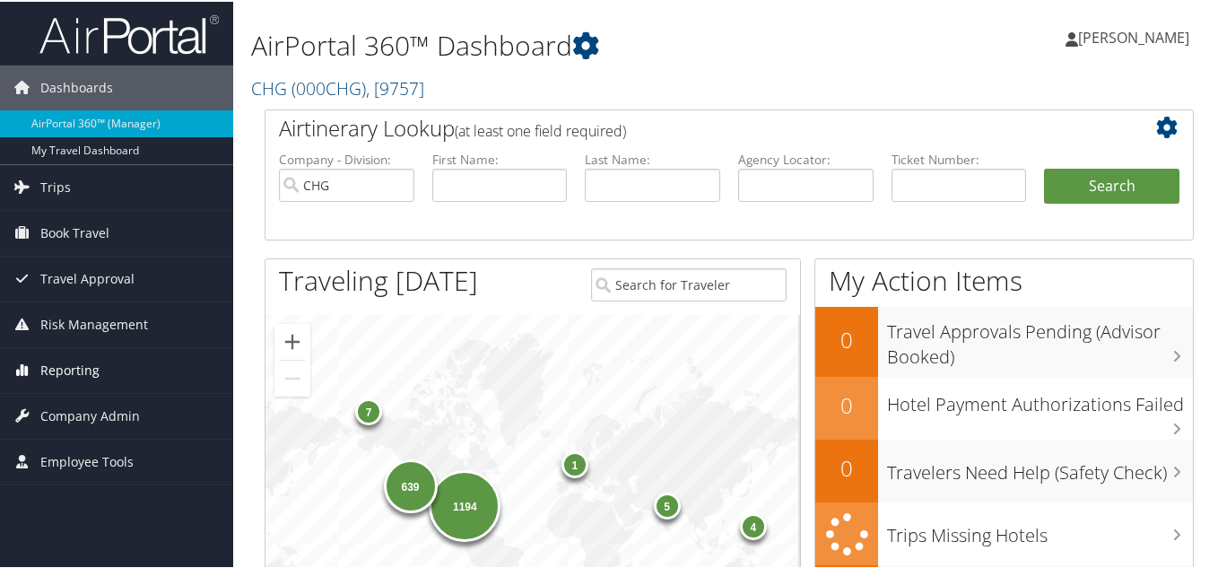
click at [63, 368] on span "Reporting" at bounding box center [69, 368] width 59 height 45
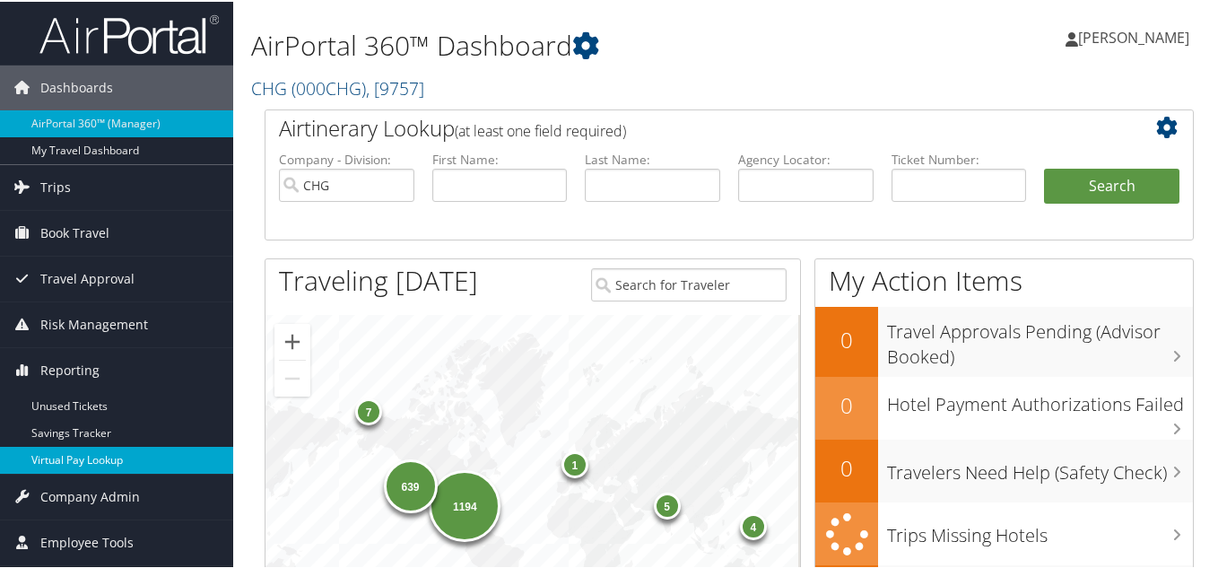
click at [72, 456] on link "Virtual Pay Lookup" at bounding box center [116, 458] width 233 height 27
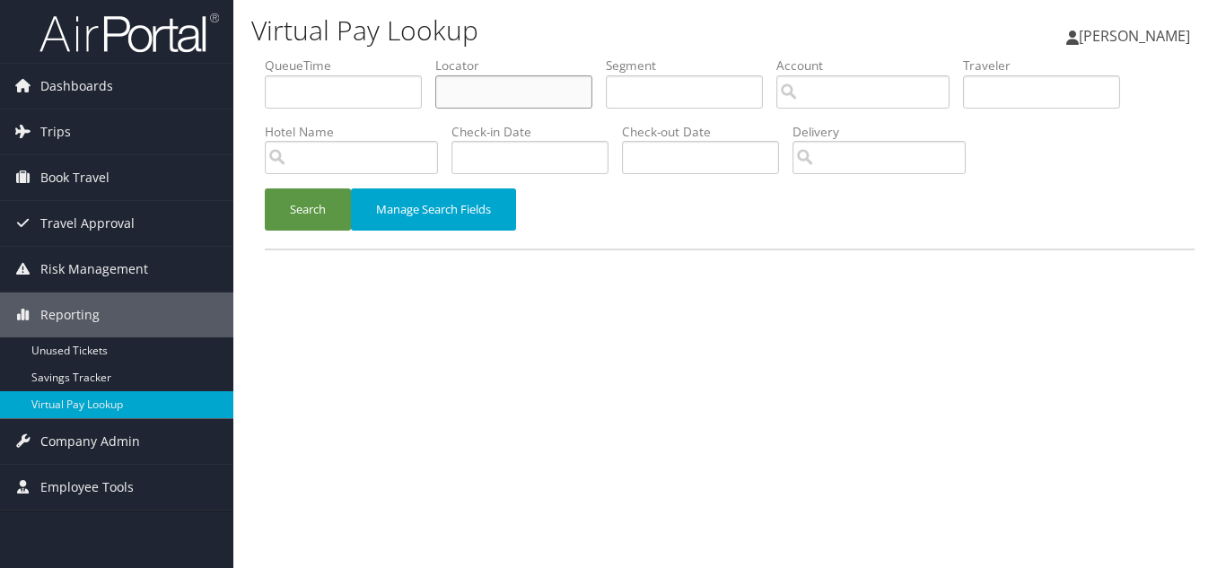
click at [469, 89] on input "text" at bounding box center [513, 91] width 157 height 33
paste input "WSJZTY"
click at [265, 188] on button "Search" at bounding box center [308, 209] width 86 height 42
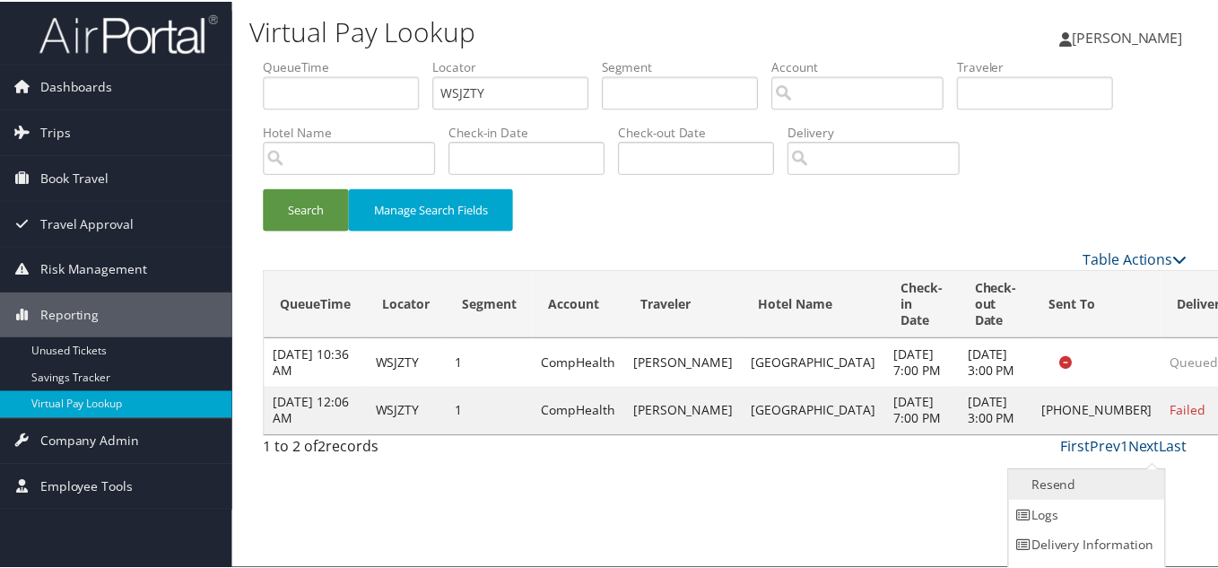
scroll to position [25, 0]
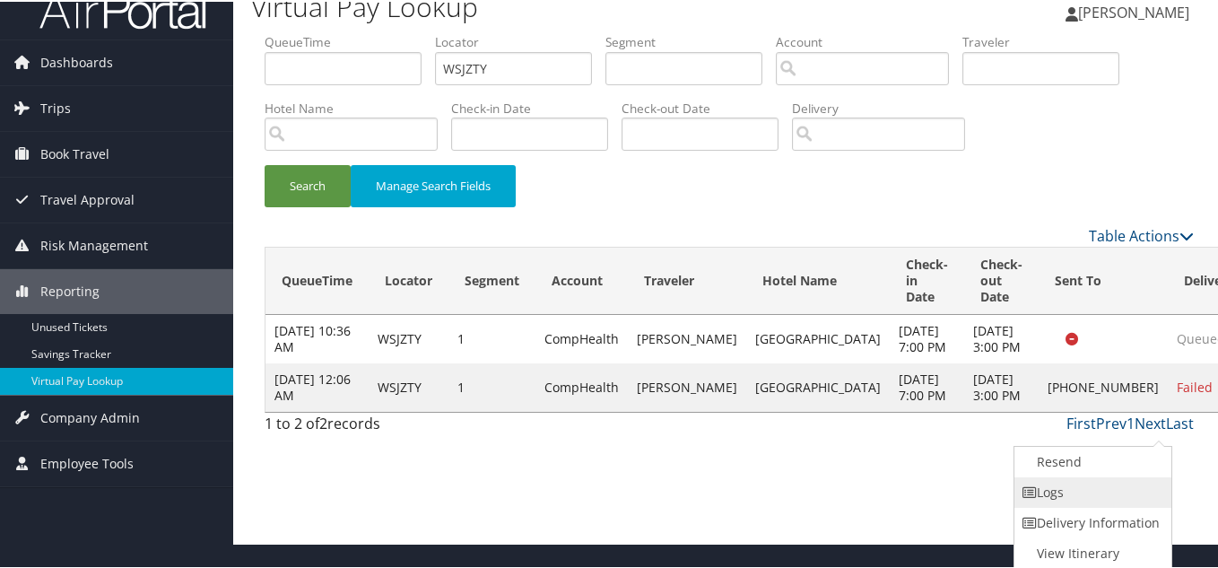
click at [1078, 487] on link "Logs" at bounding box center [1091, 491] width 153 height 31
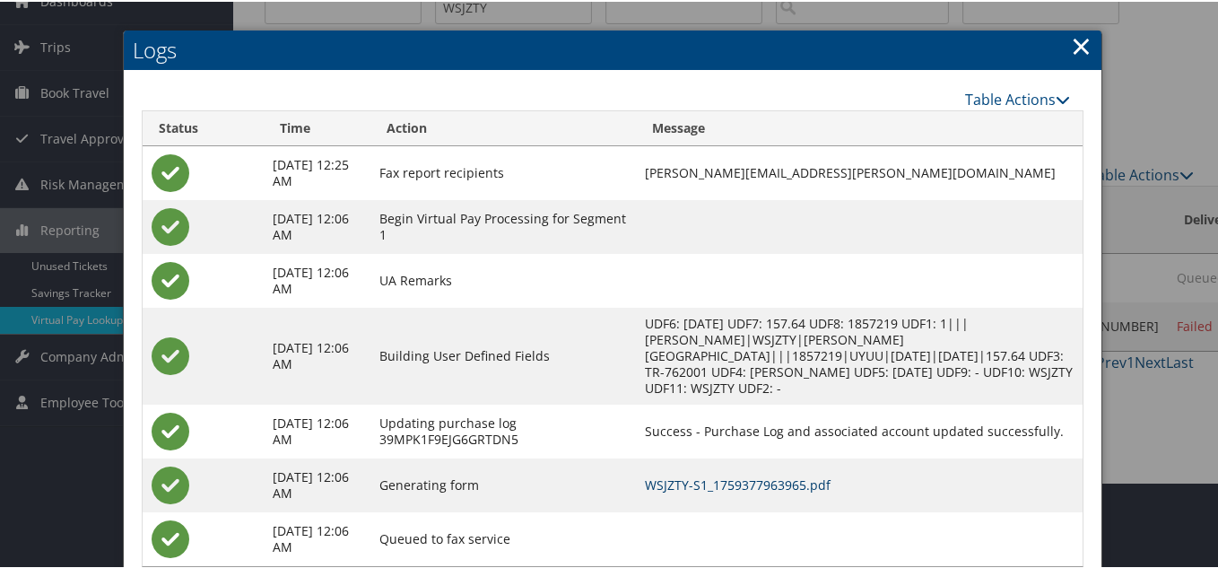
scroll to position [43, 0]
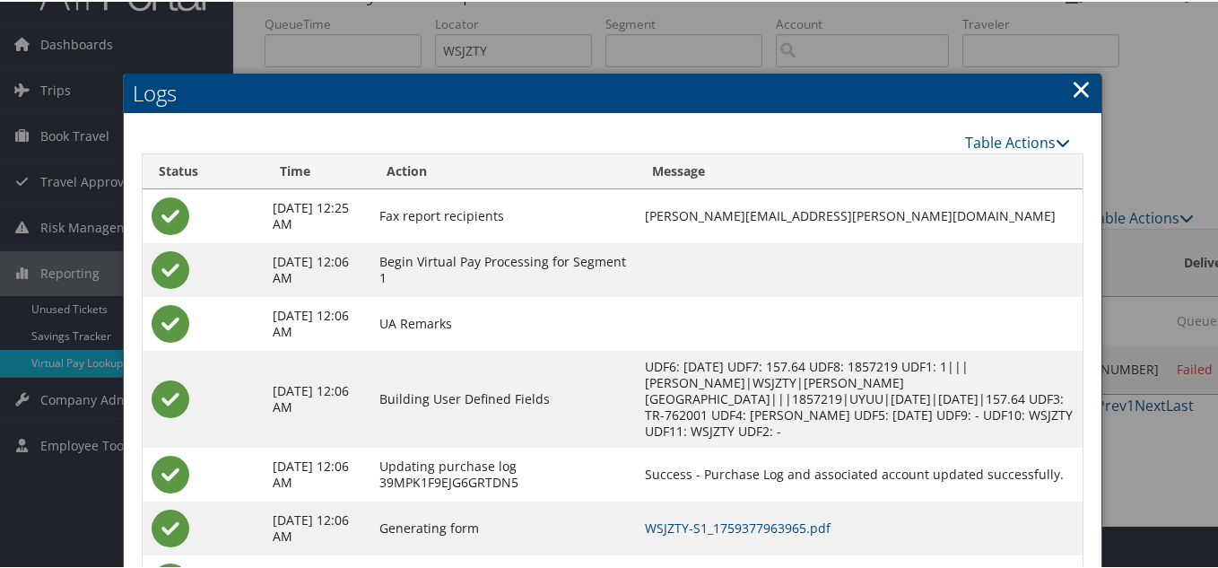
click at [1085, 92] on link "×" at bounding box center [1081, 87] width 21 height 36
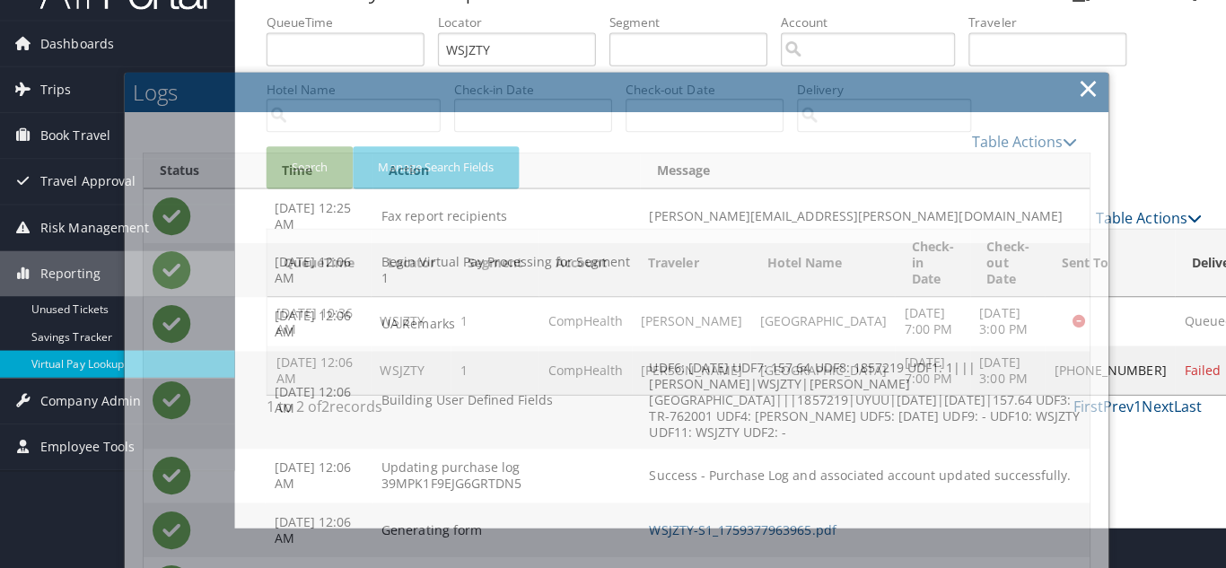
scroll to position [0, 0]
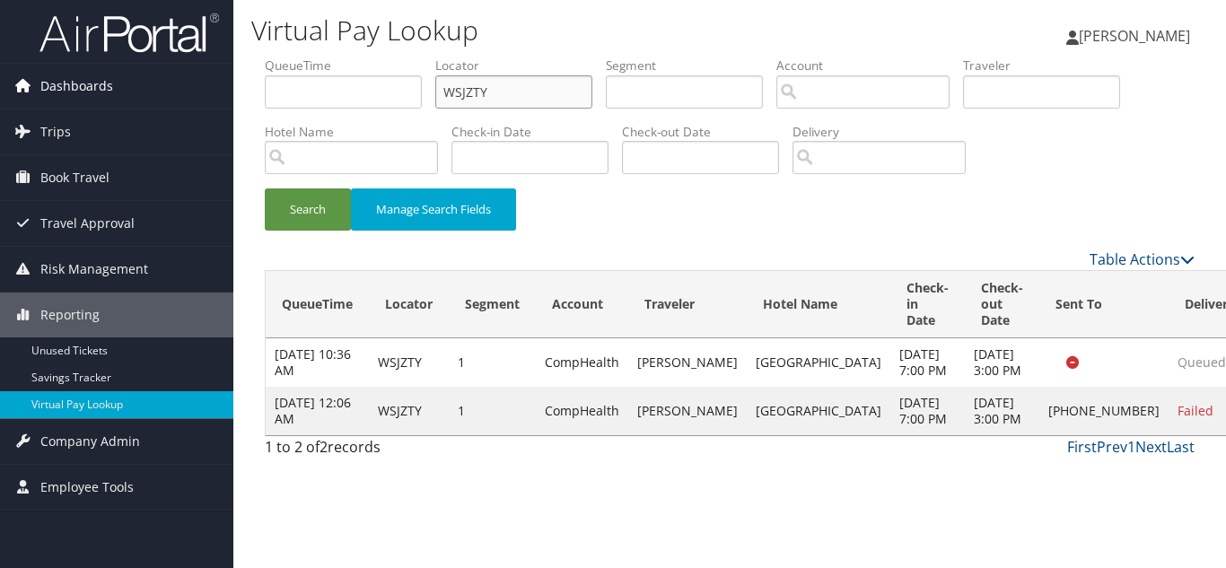
drag, startPoint x: 502, startPoint y: 92, endPoint x: 164, endPoint y: 100, distance: 337.5
click at [187, 95] on div "Dashboards AirPortal 360™ (Manager) My Travel Dashboard Trips Airtinerary® Look…" at bounding box center [613, 284] width 1226 height 568
paste input "NTIMNN"
type input "NTIMNN"
click at [265, 188] on button "Search" at bounding box center [308, 209] width 86 height 42
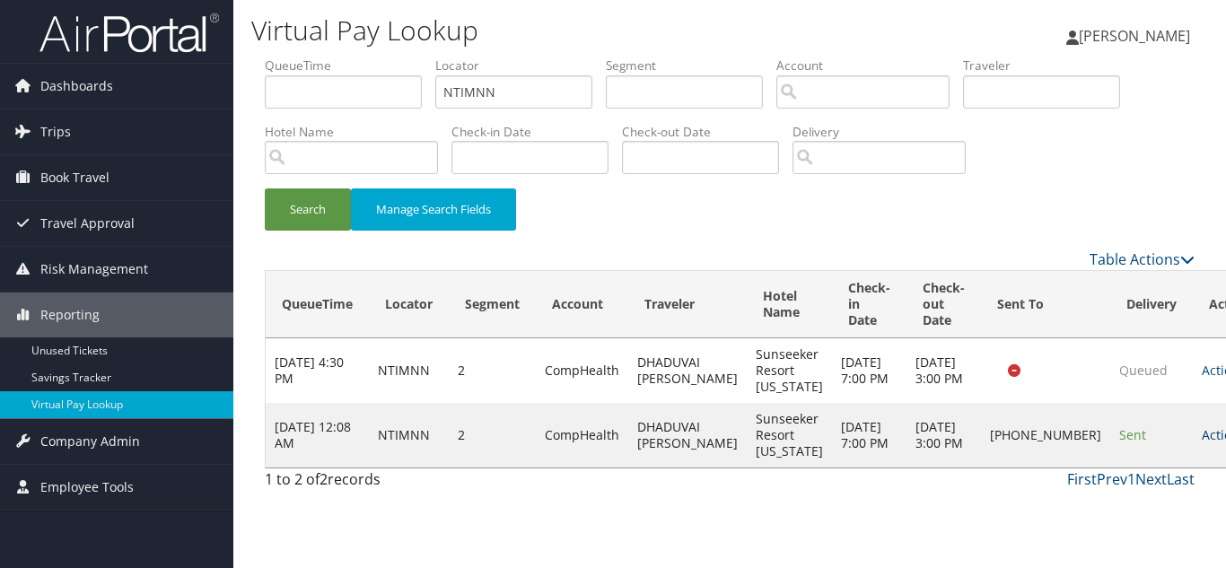
click at [1201, 436] on link "Actions" at bounding box center [1229, 434] width 57 height 17
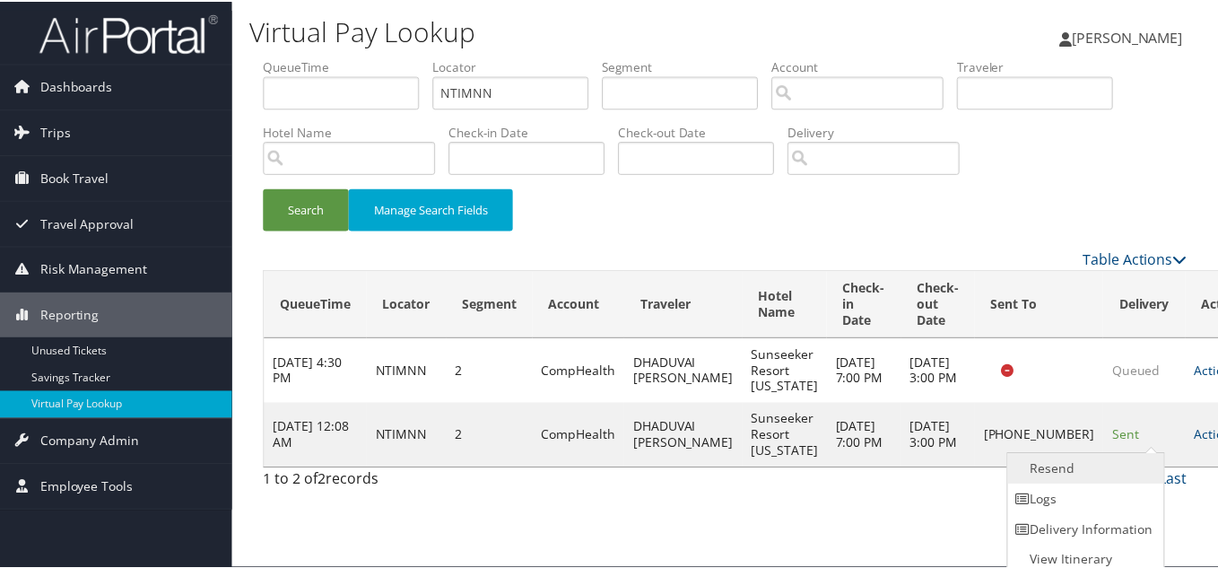
scroll to position [9, 0]
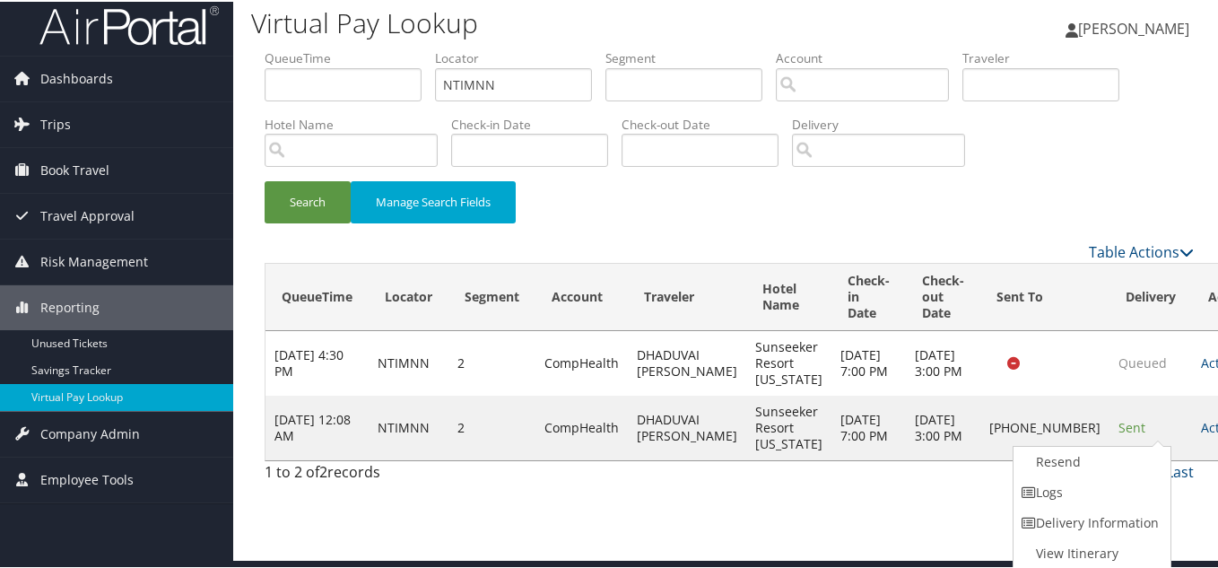
click at [1078, 491] on link "Logs" at bounding box center [1090, 491] width 153 height 31
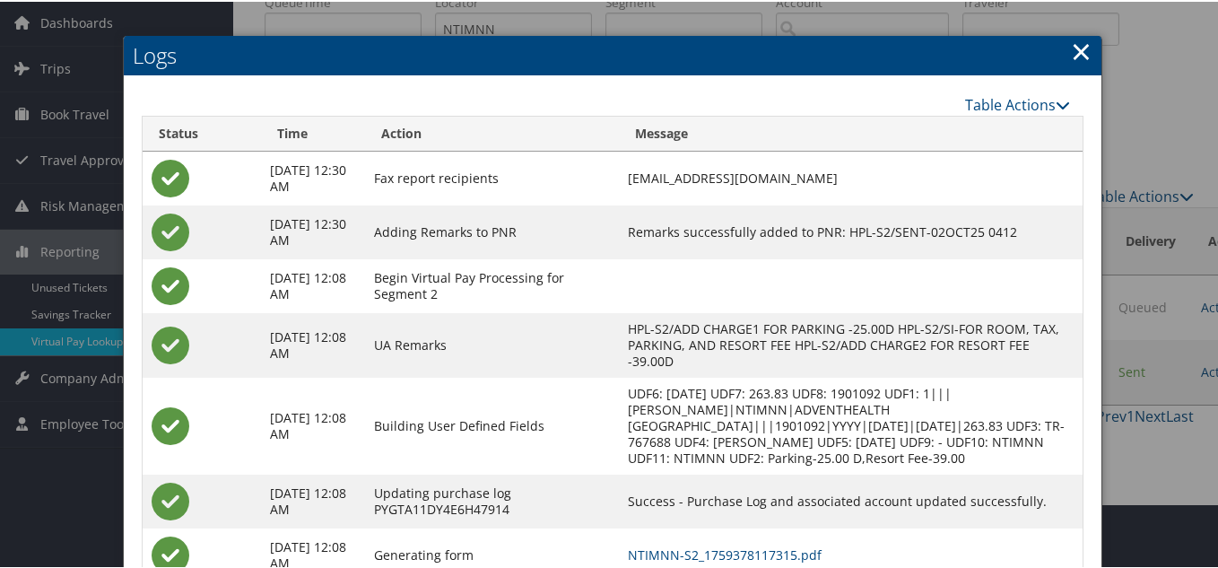
scroll to position [197, 0]
